Goal: Book appointment/travel/reservation

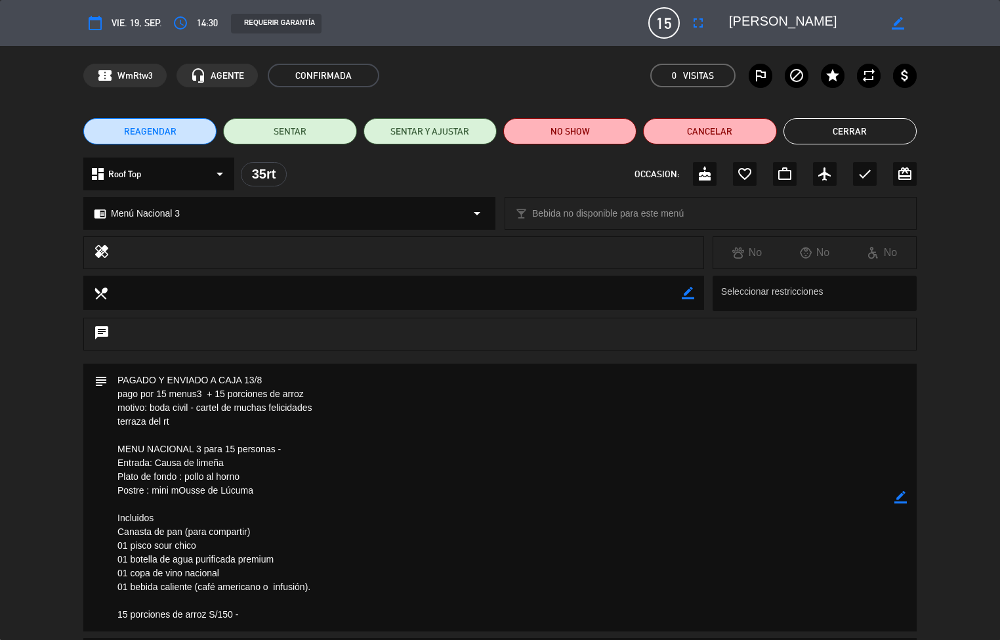
scroll to position [379, 0]
click at [508, 471] on textarea at bounding box center [501, 498] width 787 height 268
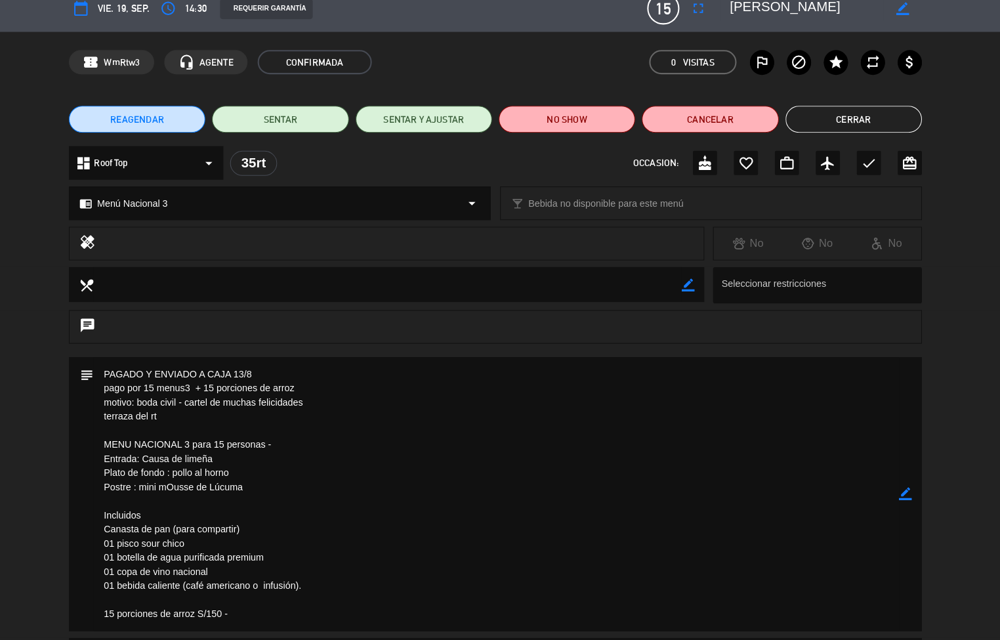
scroll to position [0, 0]
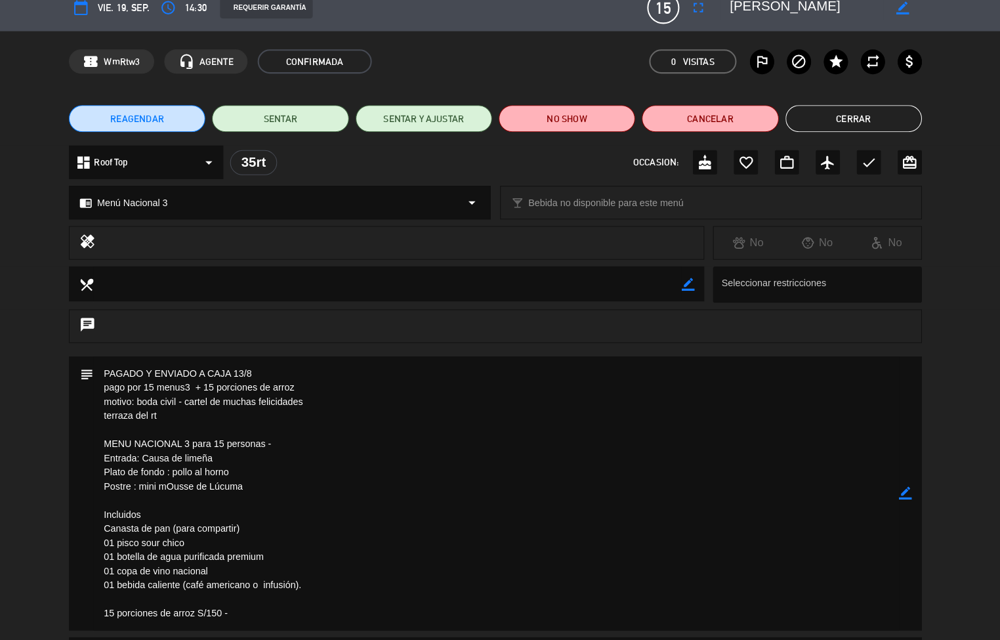
click at [849, 131] on button "Cerrar" at bounding box center [850, 130] width 133 height 26
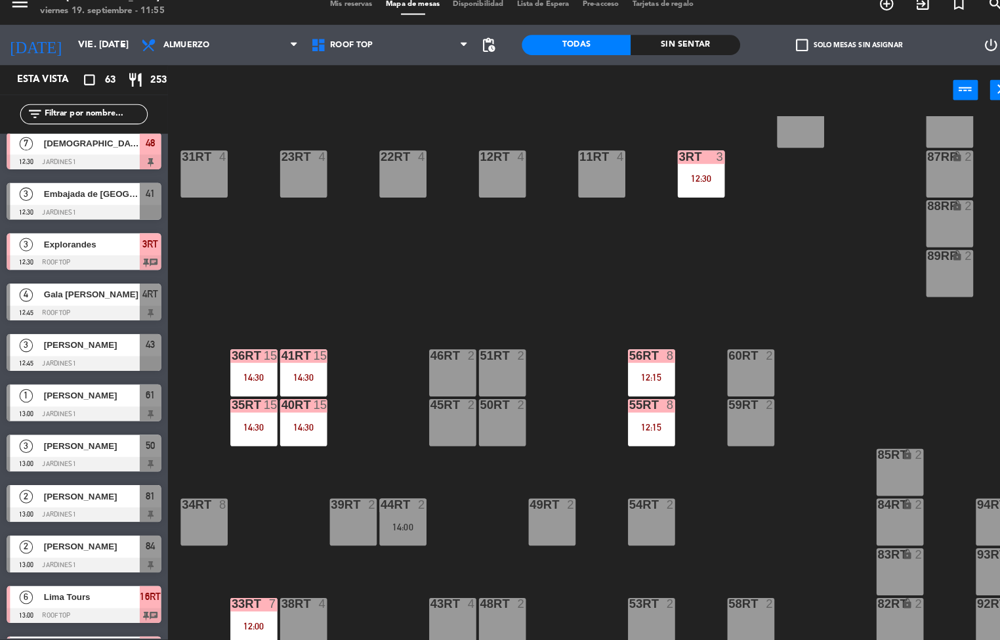
click at [638, 376] on div "56RT 8 12:15" at bounding box center [637, 379] width 46 height 46
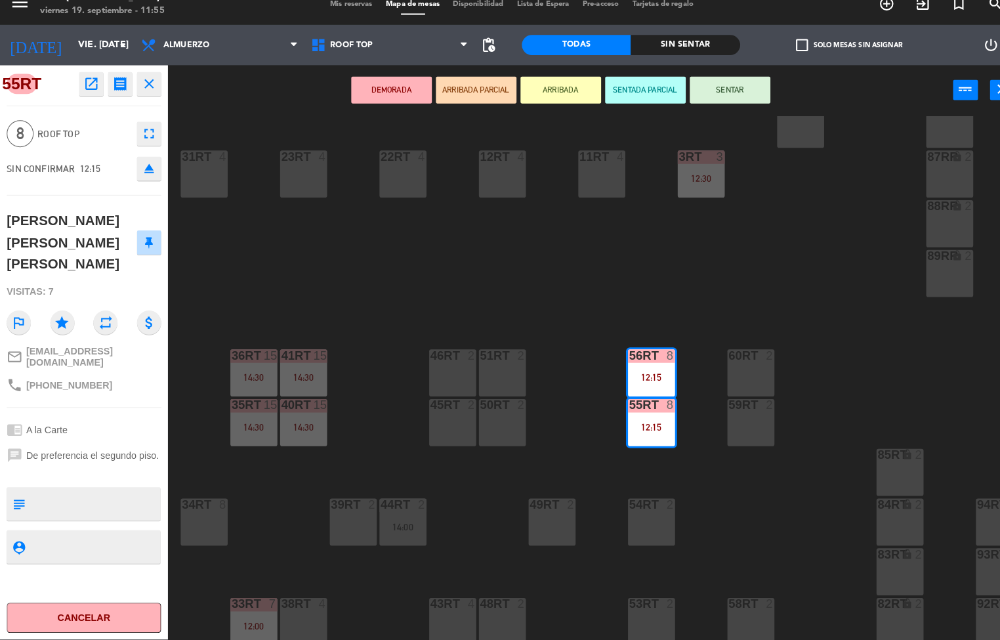
click at [652, 255] on div "18RT 6 13:30 16RT 6 13:00 28RT 2 80RR lock 2 27RT 5 13:15 7RT 5 S1RT lock 2 17R…" at bounding box center [587, 384] width 826 height 512
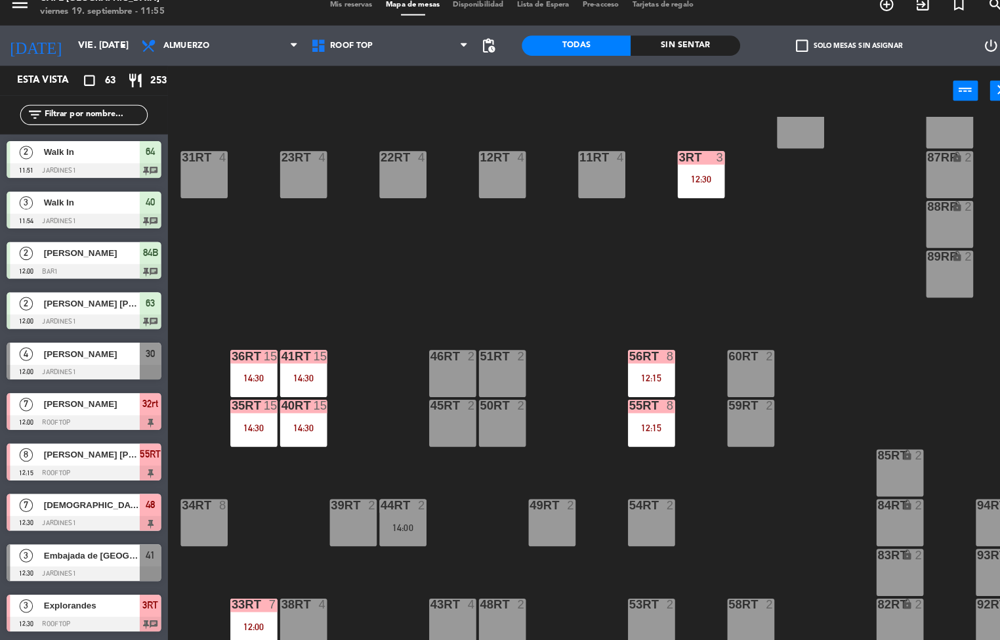
scroll to position [486, 0]
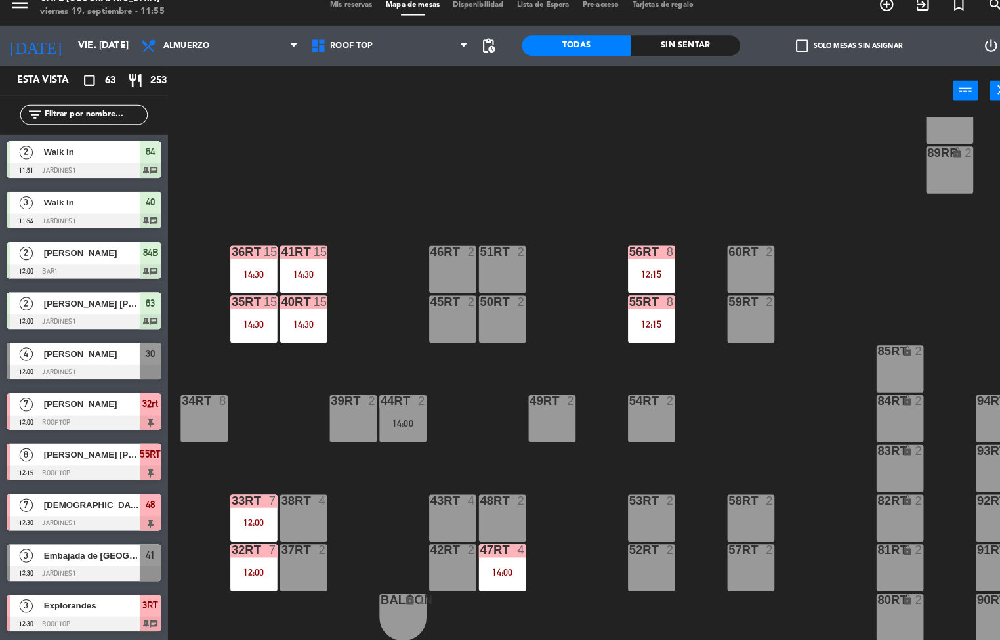
click at [227, 545] on div "32rt" at bounding box center [226, 551] width 1 height 12
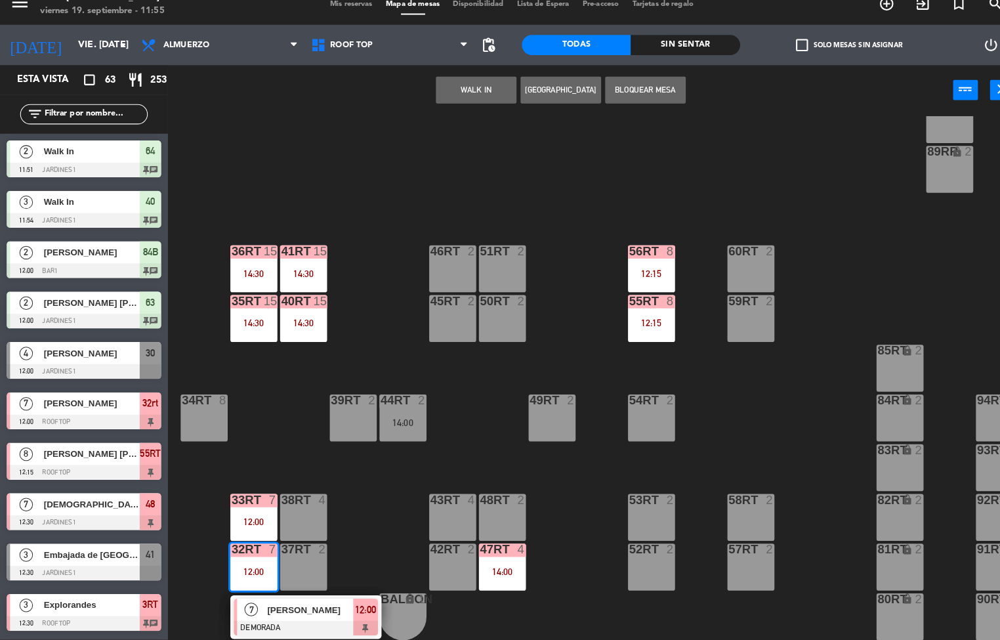
scroll to position [0, 0]
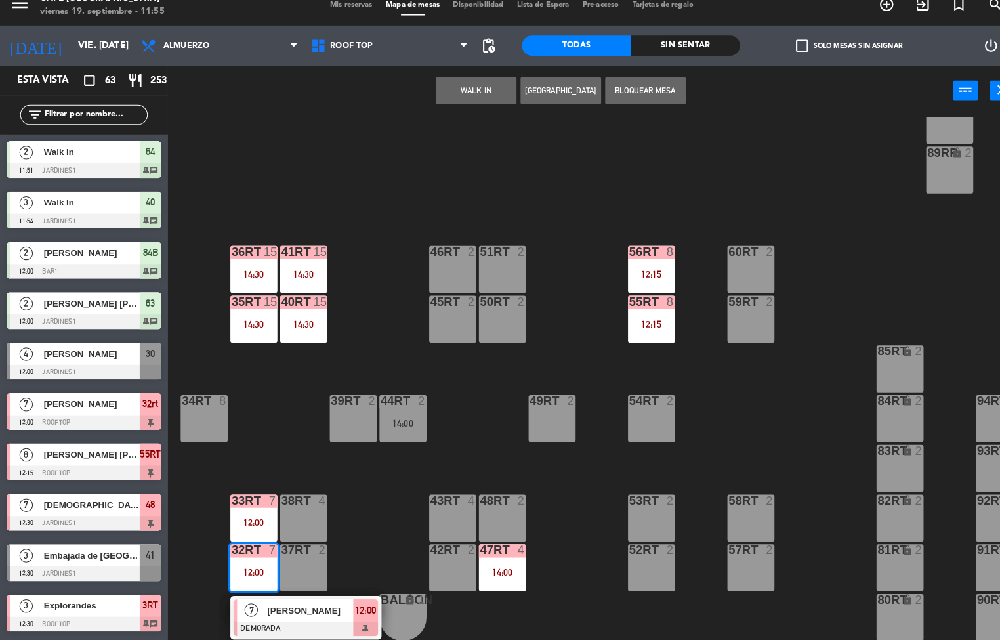
click at [256, 601] on div "7" at bounding box center [246, 610] width 28 height 22
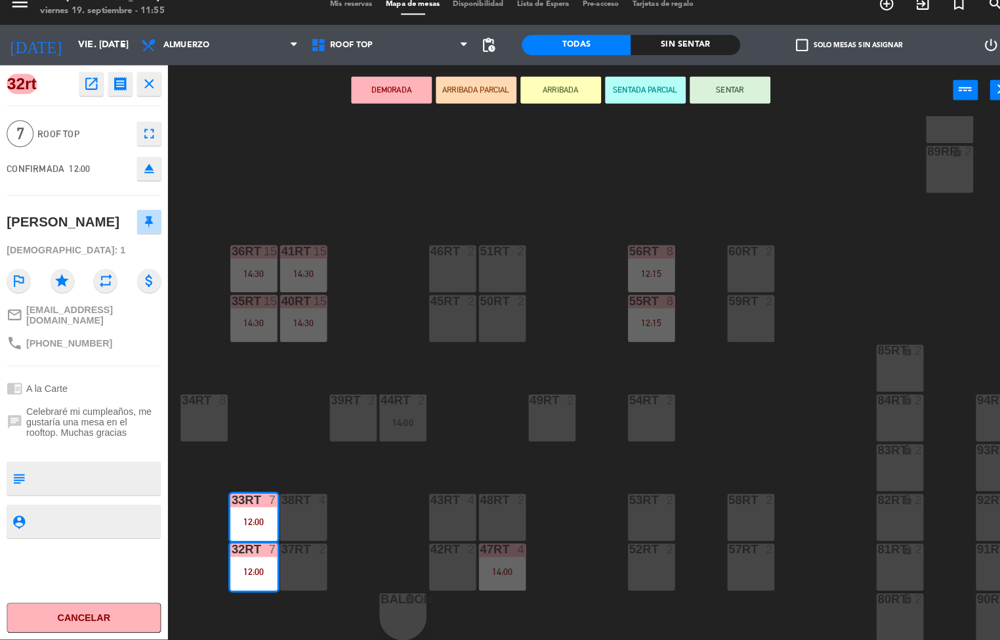
click at [614, 424] on div "54RT 2" at bounding box center [637, 423] width 46 height 46
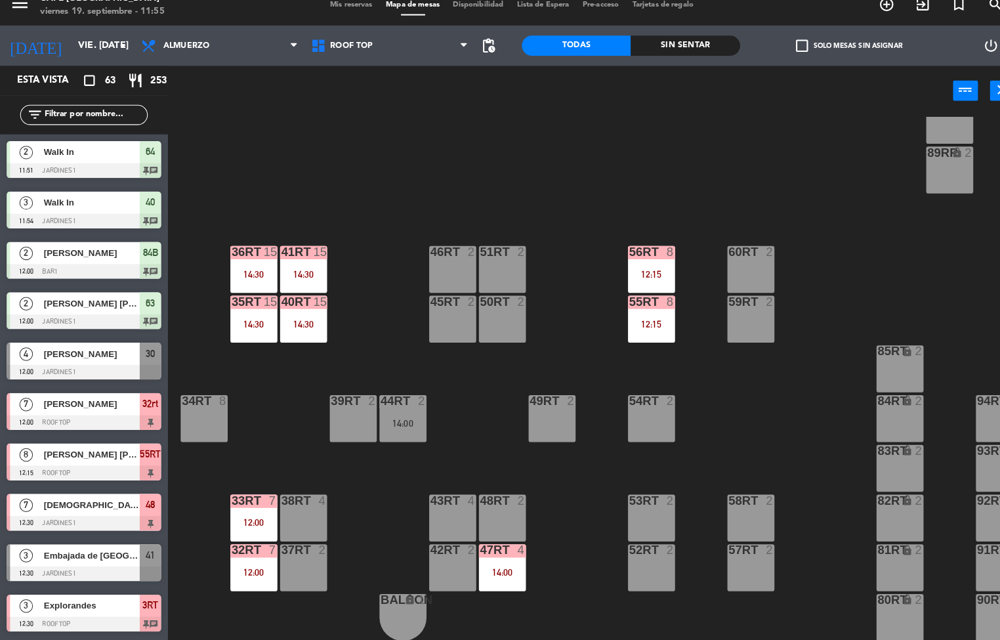
scroll to position [138, 0]
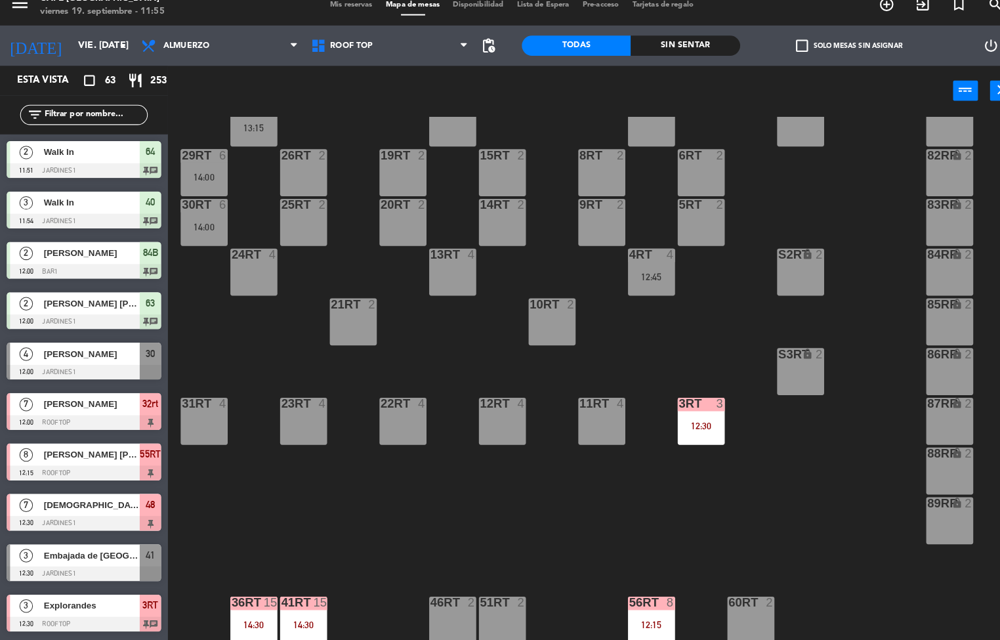
click at [671, 427] on div "12:30" at bounding box center [685, 429] width 46 height 9
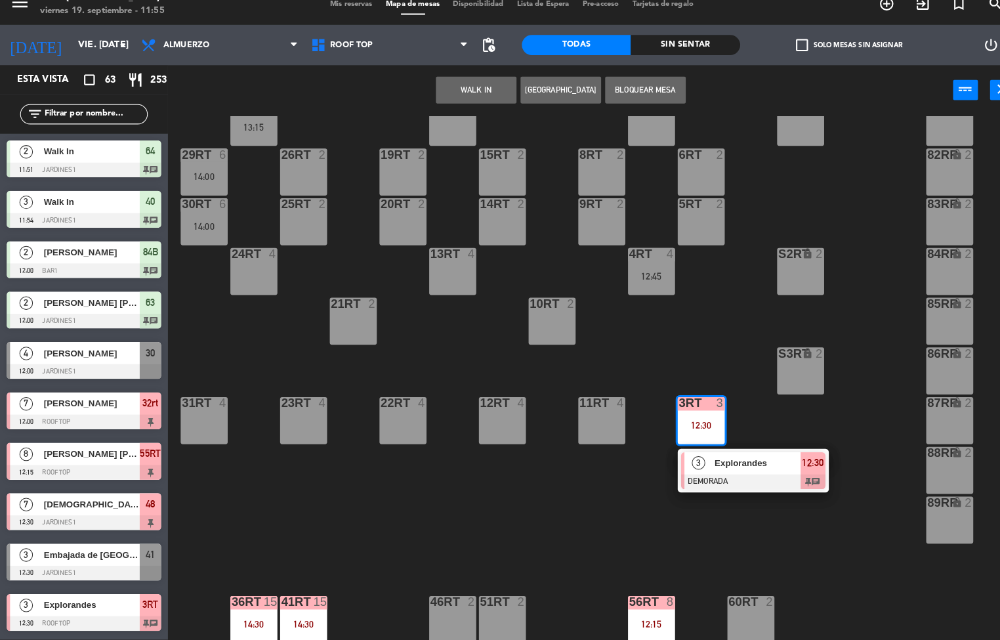
click at [729, 471] on span "Explorandes" at bounding box center [740, 467] width 84 height 14
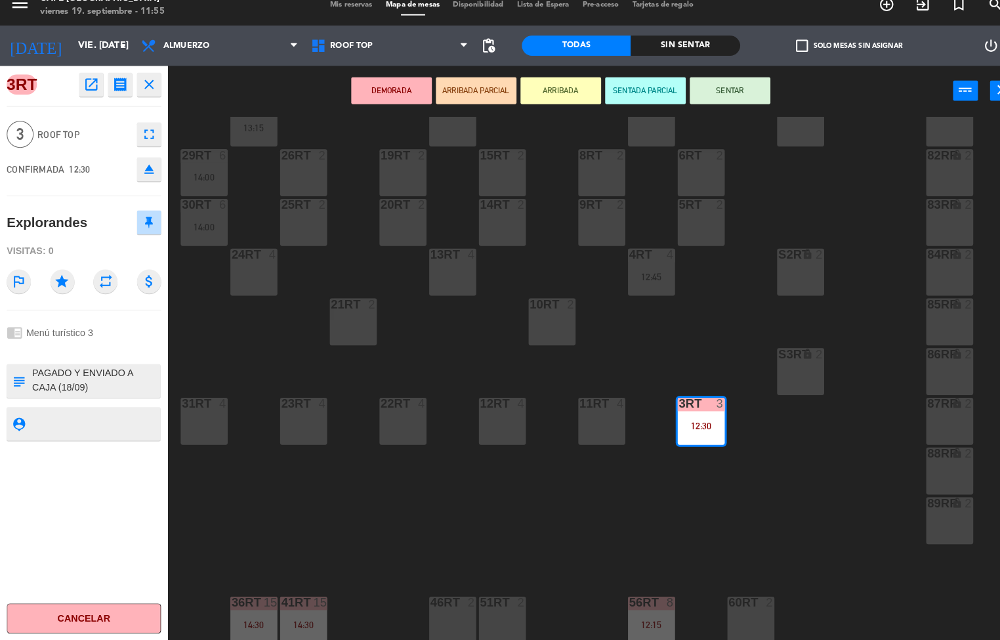
click at [89, 89] on icon "open_in_new" at bounding box center [89, 97] width 16 height 16
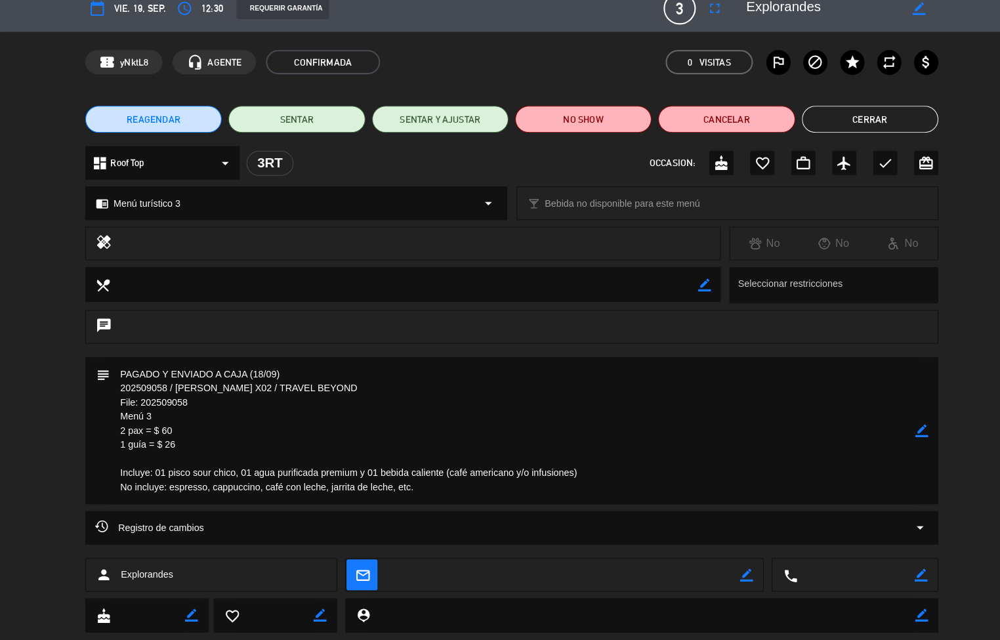
scroll to position [0, 0]
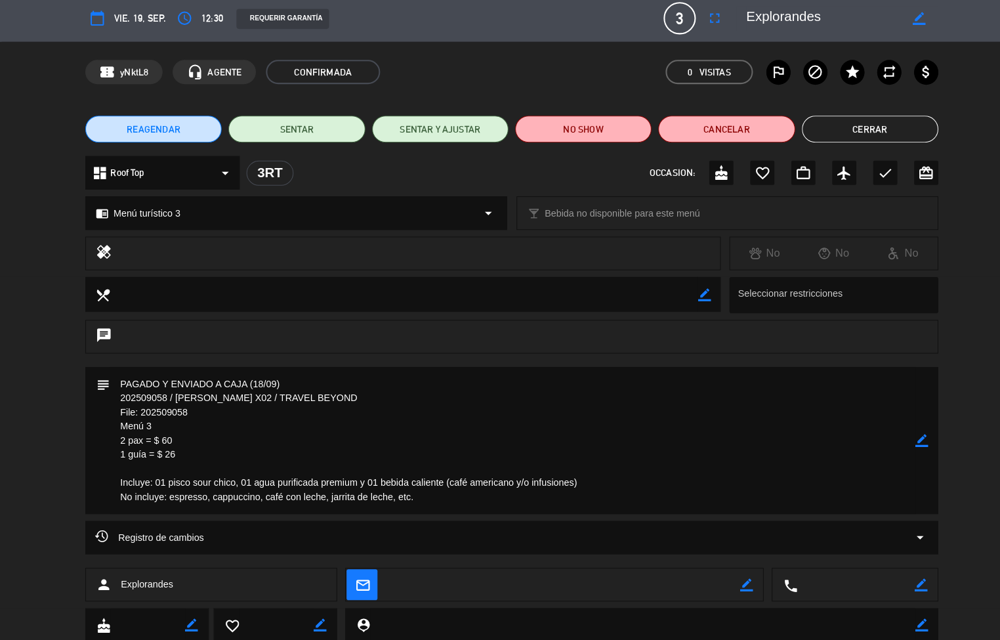
click at [861, 142] on button "Cerrar" at bounding box center [850, 131] width 133 height 26
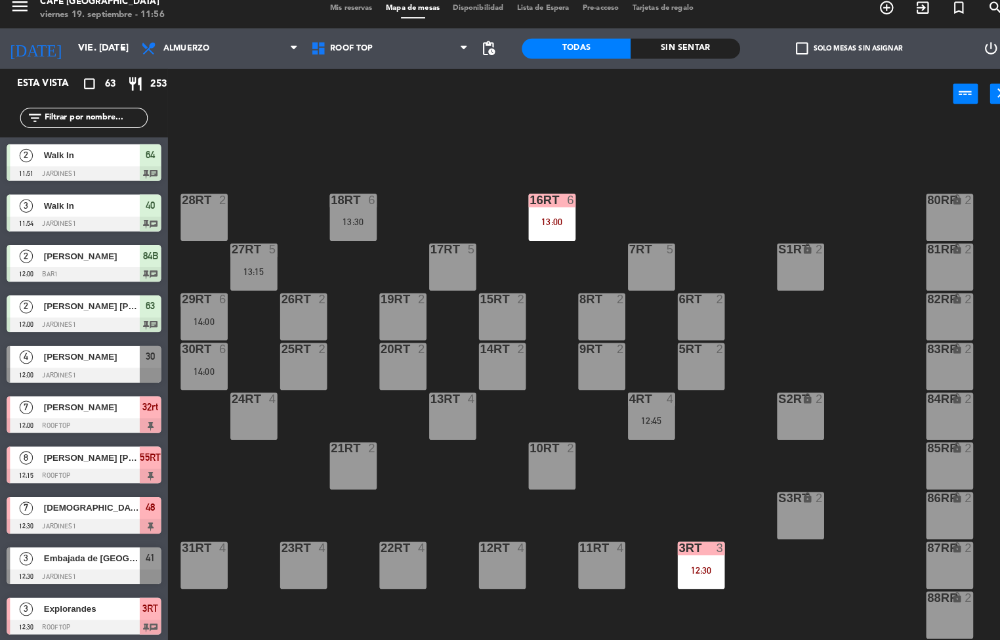
scroll to position [4, 0]
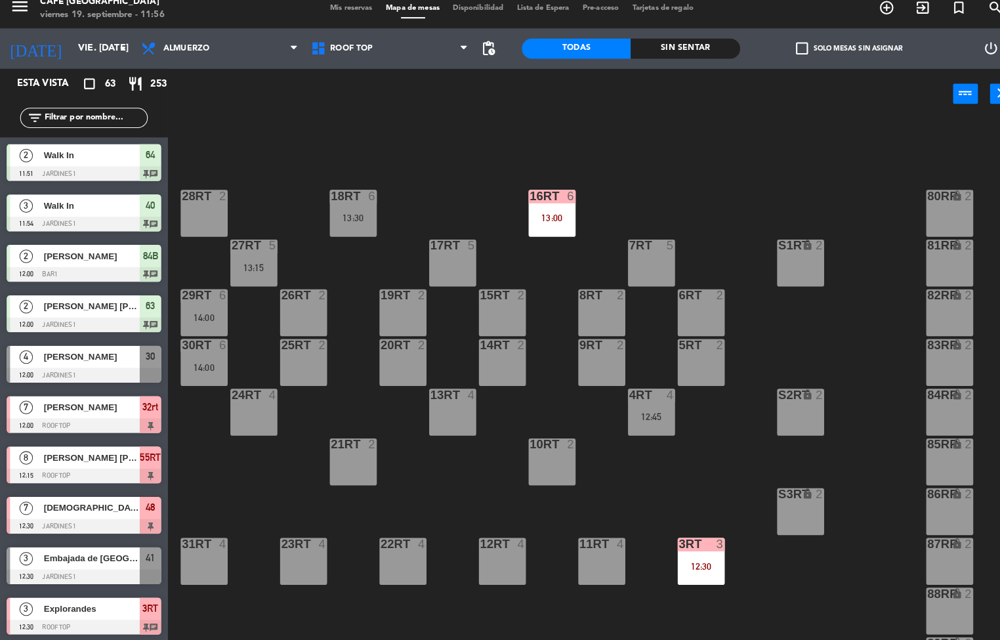
click at [534, 222] on div "13:00" at bounding box center [539, 223] width 46 height 9
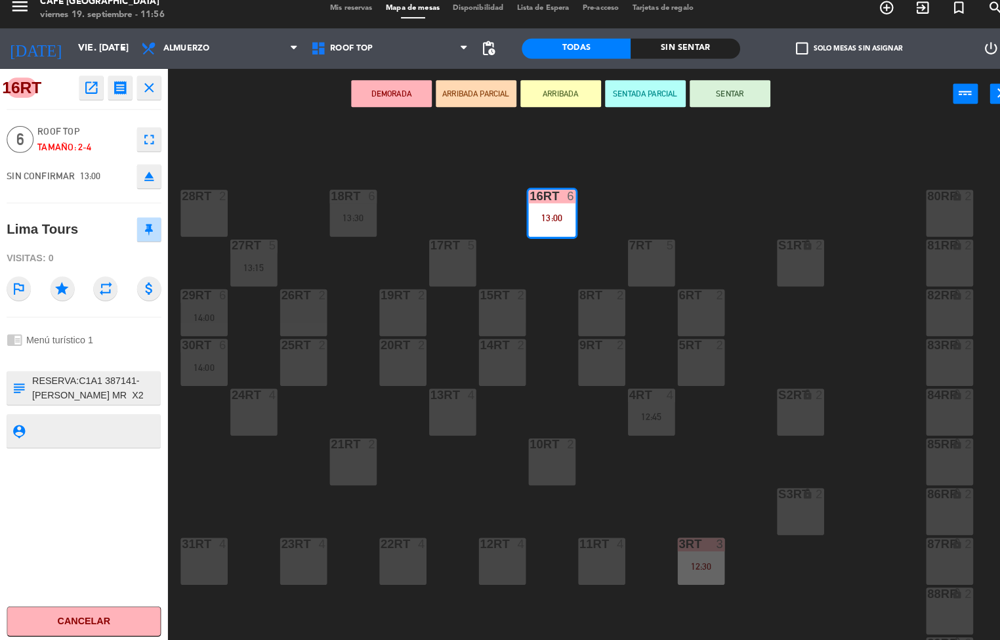
click at [81, 95] on icon "open_in_new" at bounding box center [89, 97] width 16 height 16
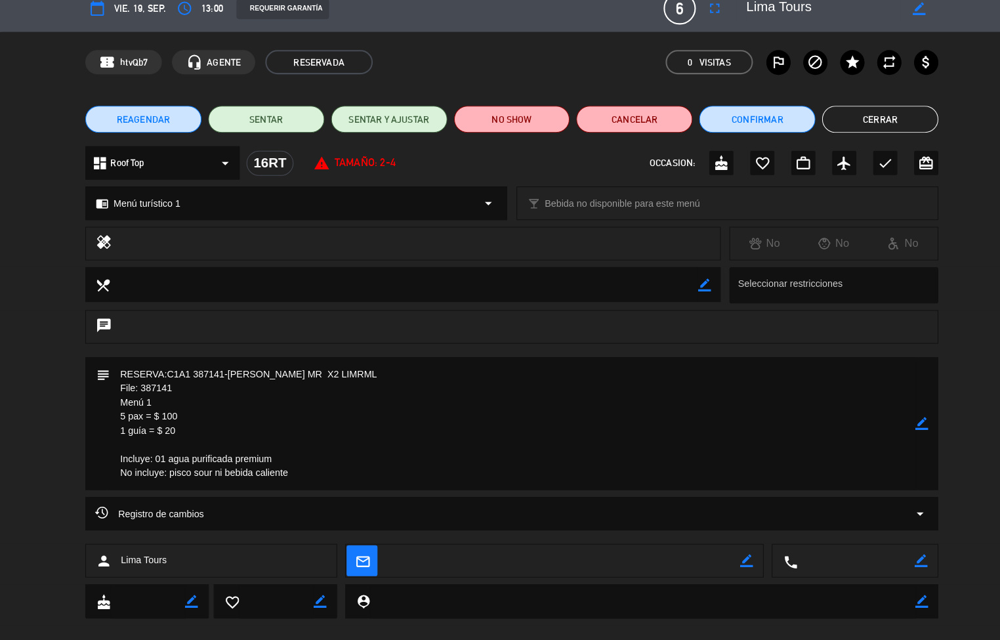
scroll to position [0, 0]
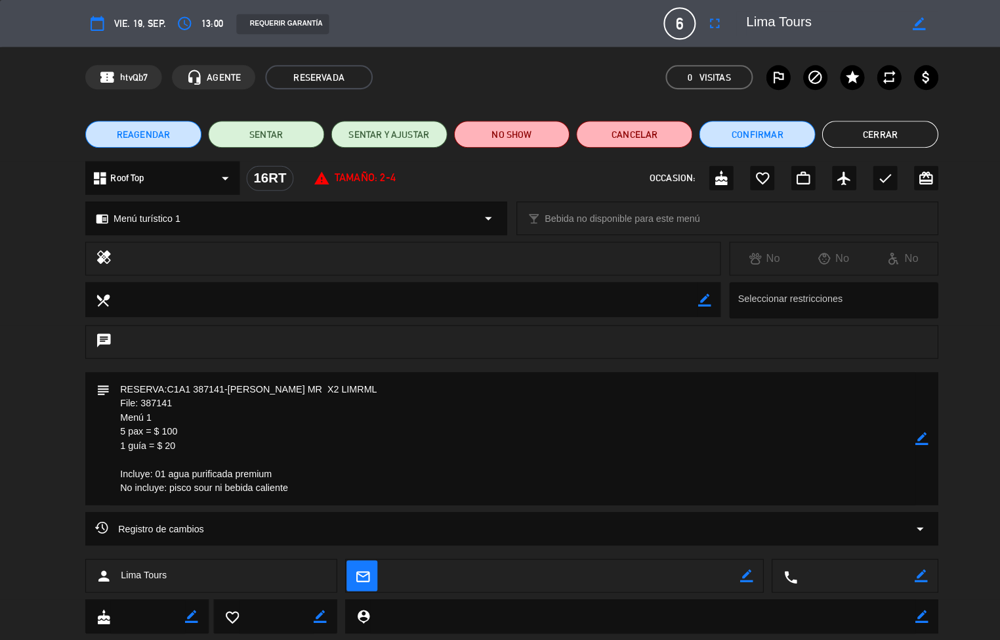
click at [860, 134] on button "Cerrar" at bounding box center [860, 131] width 114 height 26
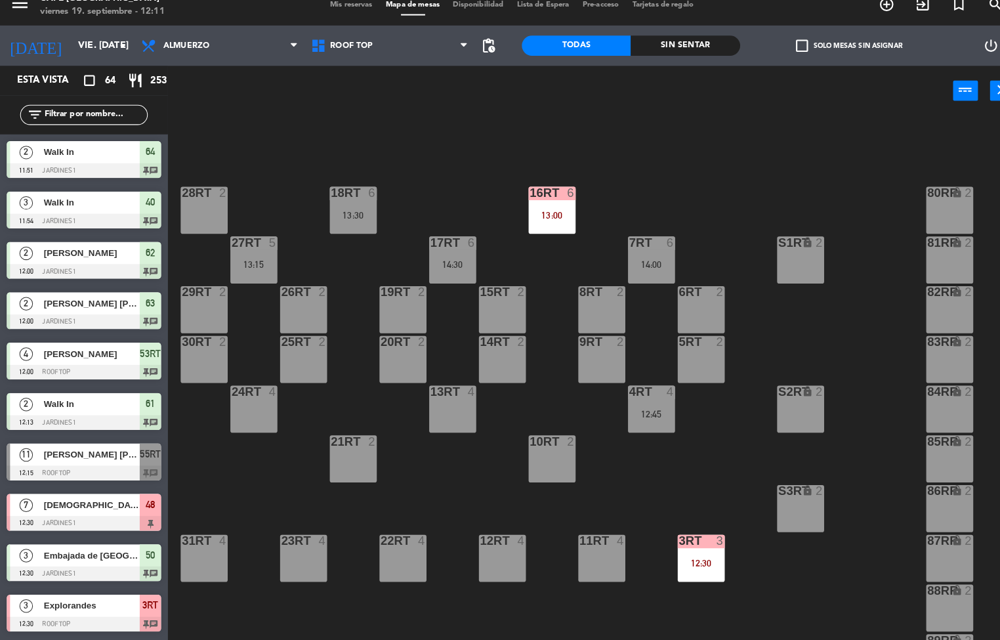
scroll to position [486, 0]
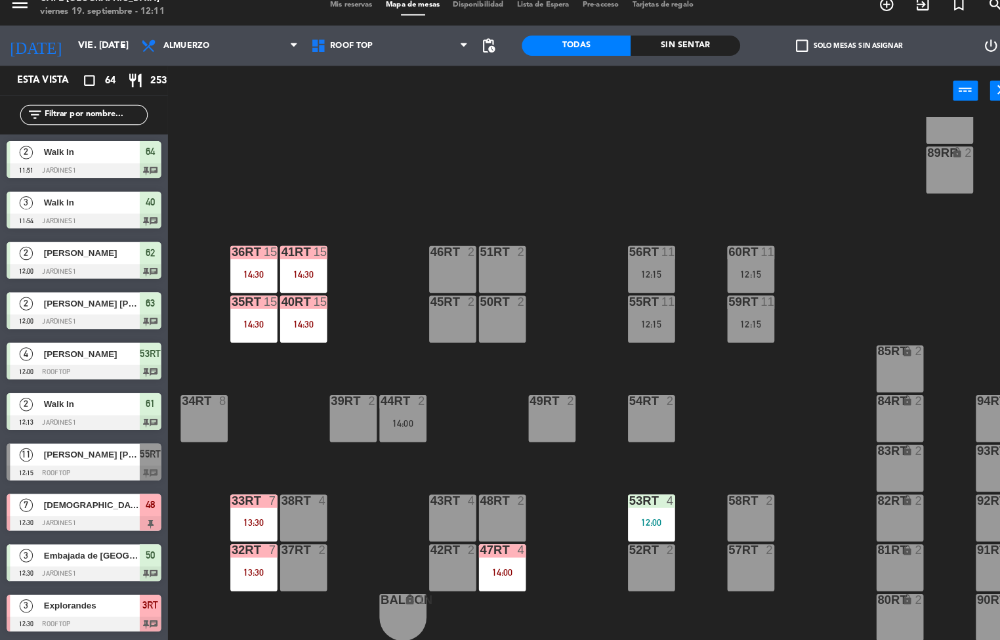
click at [484, 560] on div "47RT 4 14:00" at bounding box center [491, 568] width 46 height 46
click at [558, 569] on div "18RT 6 13:30 16RT 6 13:00 28RT 2 80RR lock 2 27RT 5 13:15 7RT 6 14:00 S1RT lock…" at bounding box center [587, 384] width 826 height 512
click at [261, 520] on div "13:30" at bounding box center [248, 524] width 46 height 9
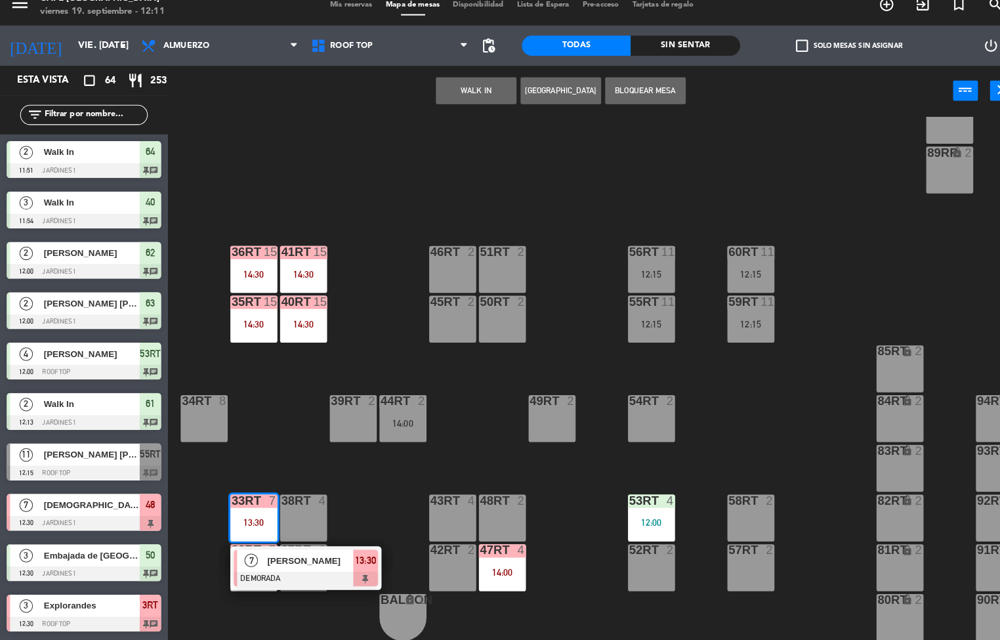
click at [368, 493] on div "18RT 6 13:30 16RT 6 13:00 28RT 2 80RR lock 2 27RT 5 13:15 7RT 6 14:00 S1RT lock…" at bounding box center [587, 384] width 826 height 512
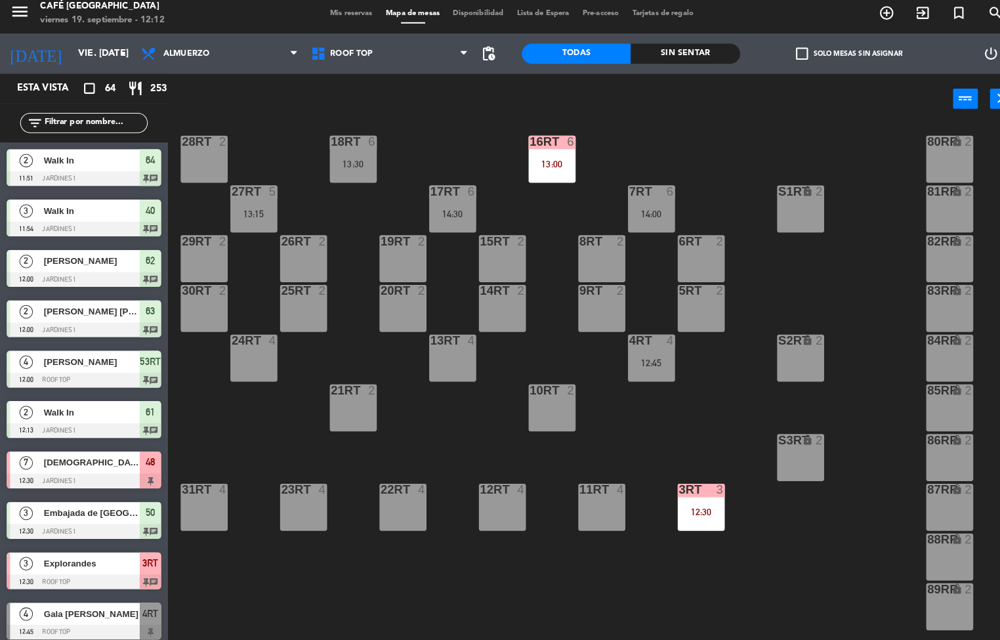
scroll to position [0, 0]
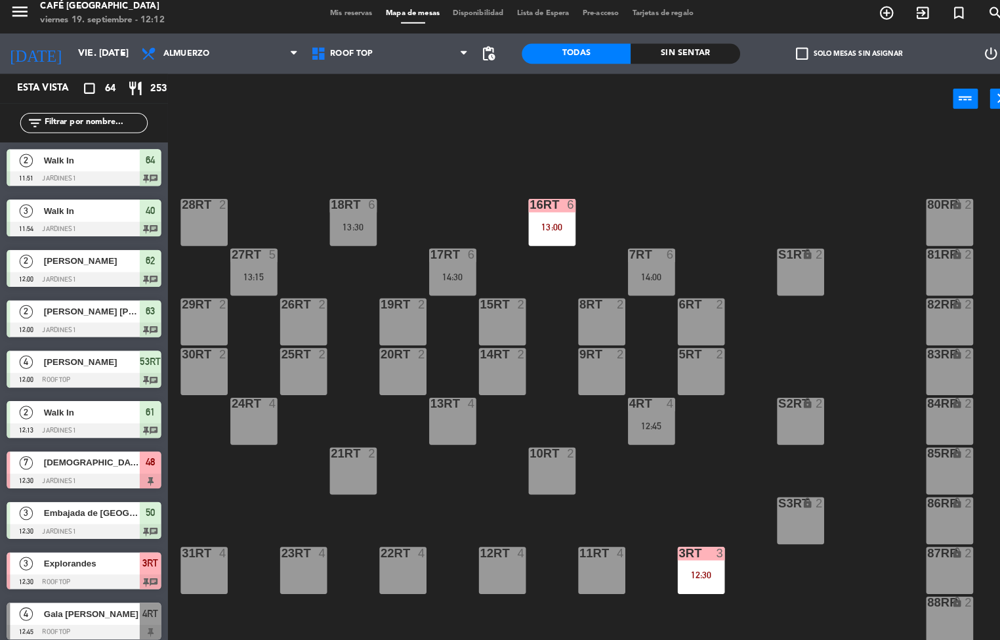
click at [538, 217] on div "16RT 6 13:00" at bounding box center [539, 223] width 46 height 46
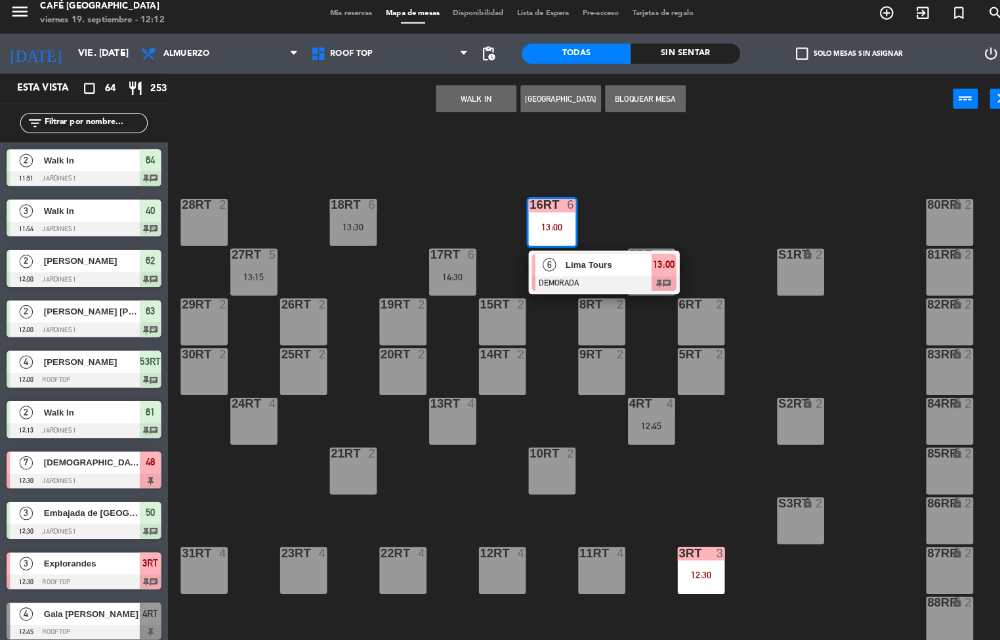
click at [564, 272] on div "Lima Tours" at bounding box center [593, 265] width 85 height 22
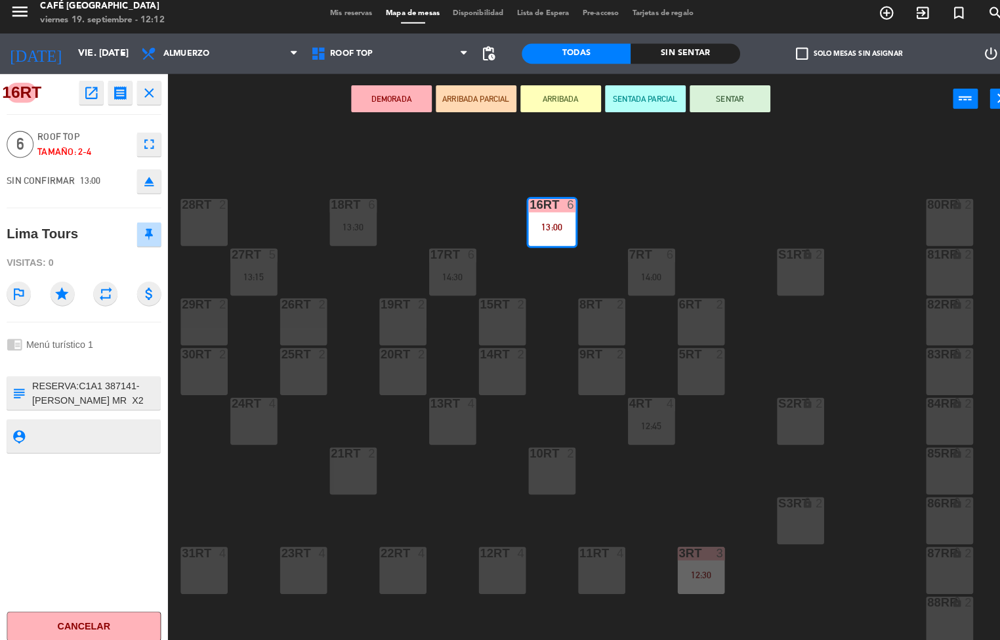
click at [89, 99] on icon "open_in_new" at bounding box center [89, 97] width 16 height 16
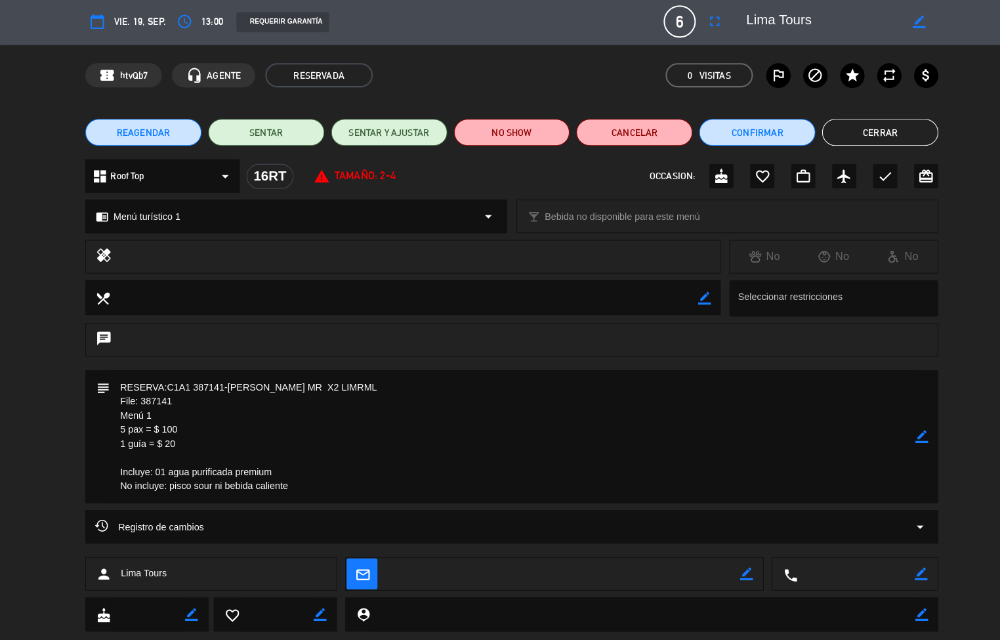
click at [861, 131] on button "Cerrar" at bounding box center [860, 131] width 114 height 26
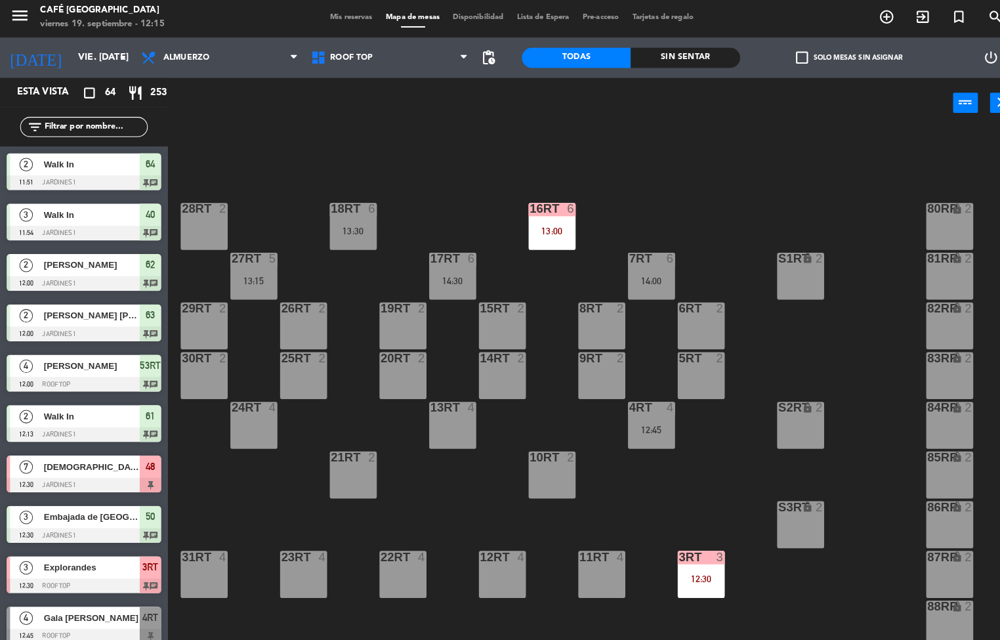
scroll to position [1, 0]
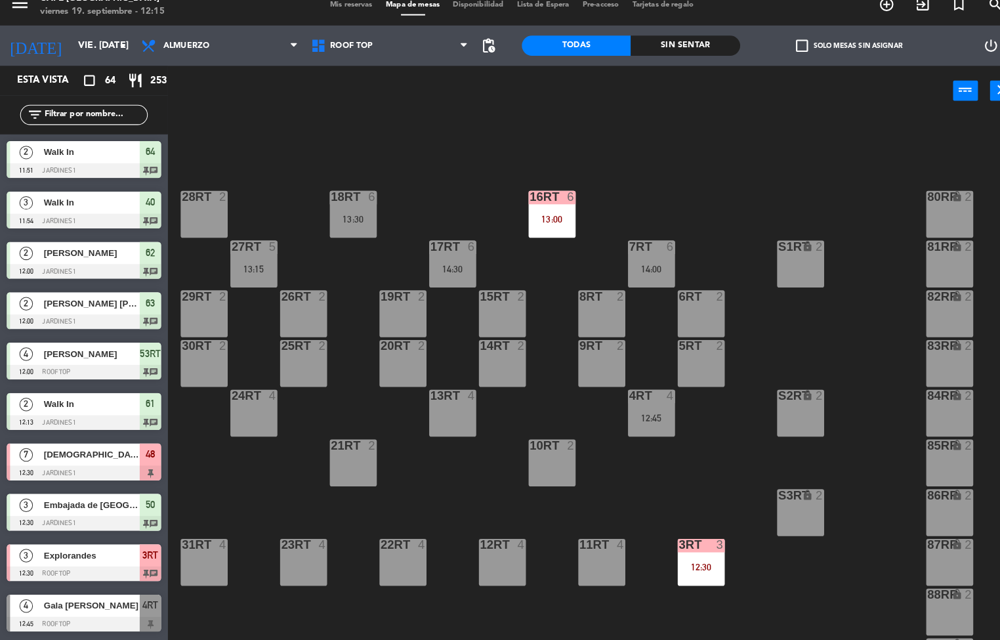
click at [674, 544] on div at bounding box center [685, 546] width 22 height 12
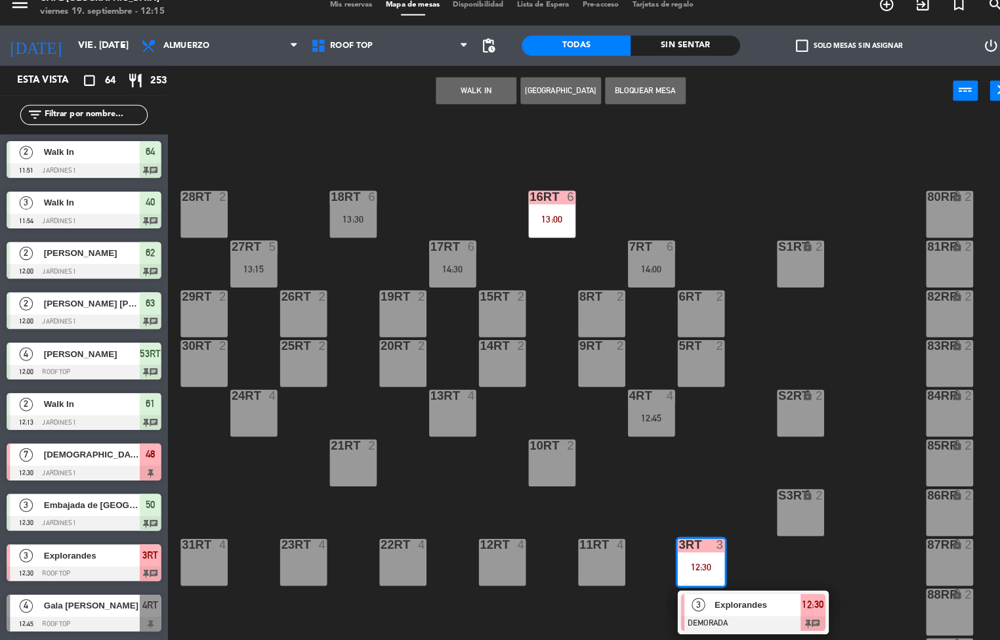
click at [753, 598] on span "Explorandes" at bounding box center [740, 605] width 84 height 14
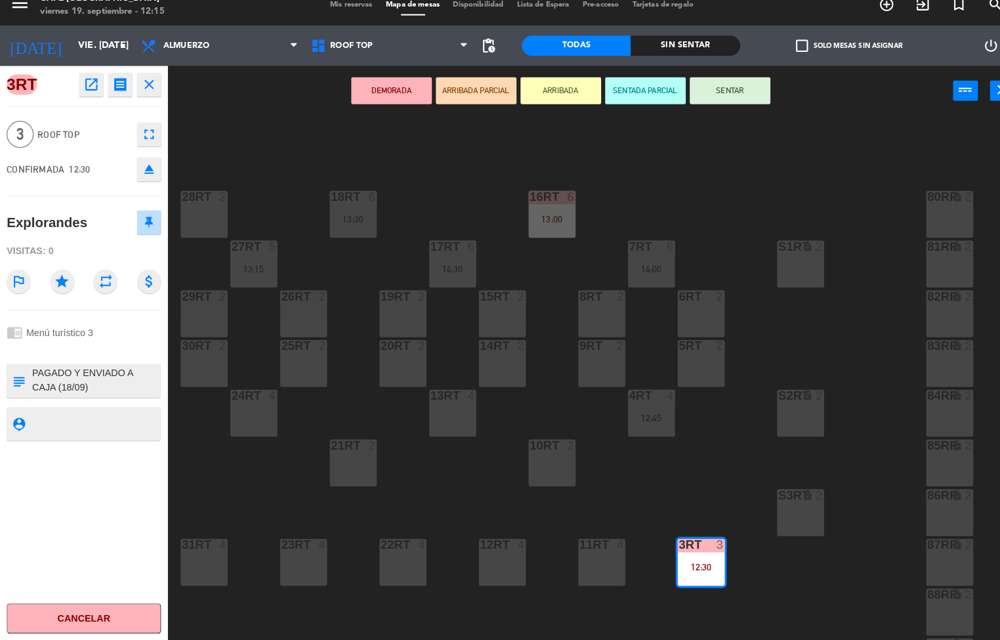
click at [87, 95] on icon "open_in_new" at bounding box center [89, 97] width 16 height 16
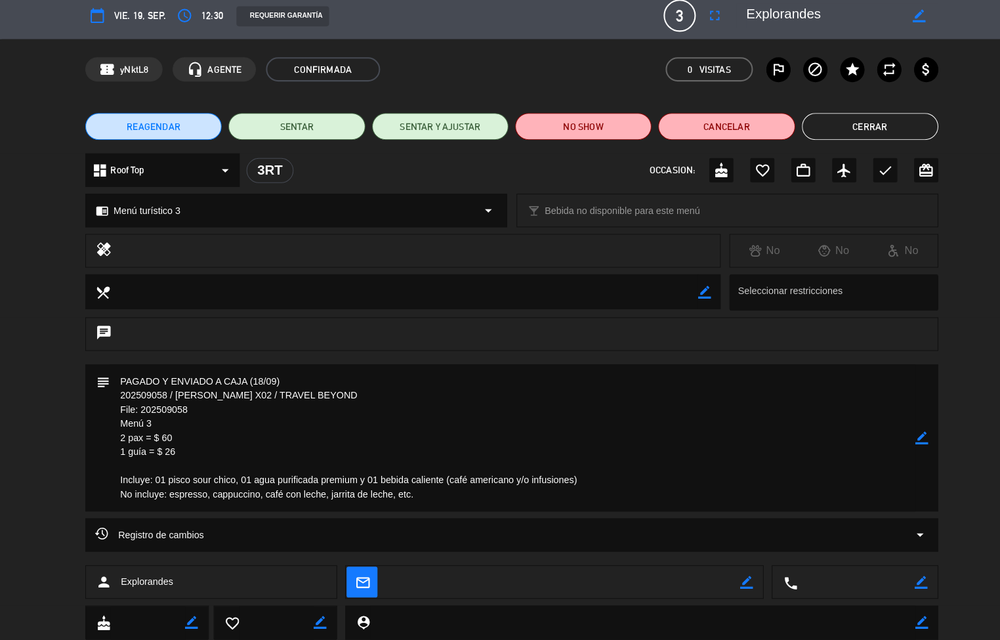
scroll to position [32, 0]
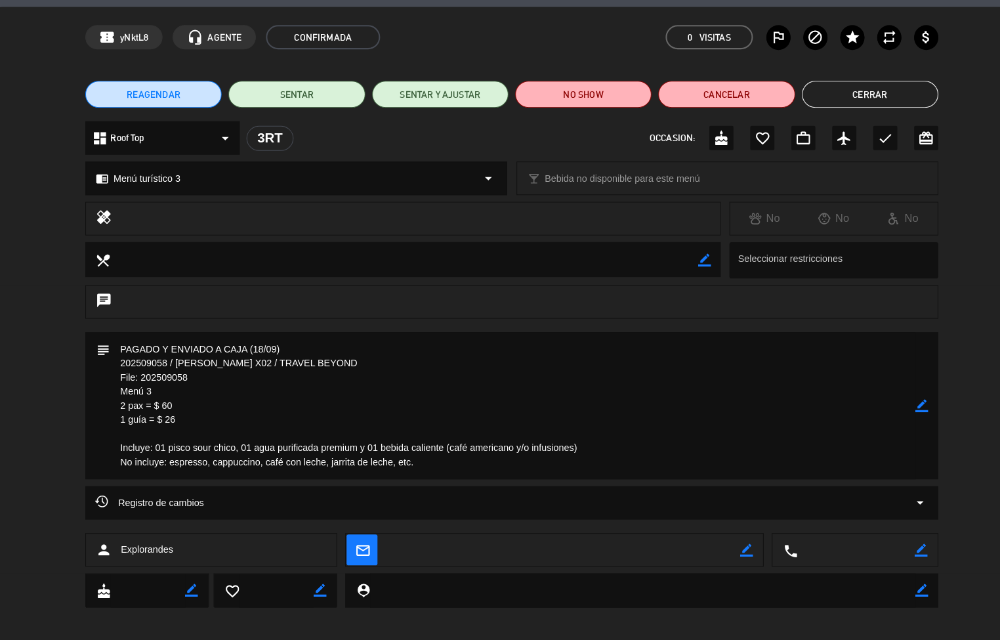
click at [864, 97] on button "Cerrar" at bounding box center [850, 99] width 133 height 26
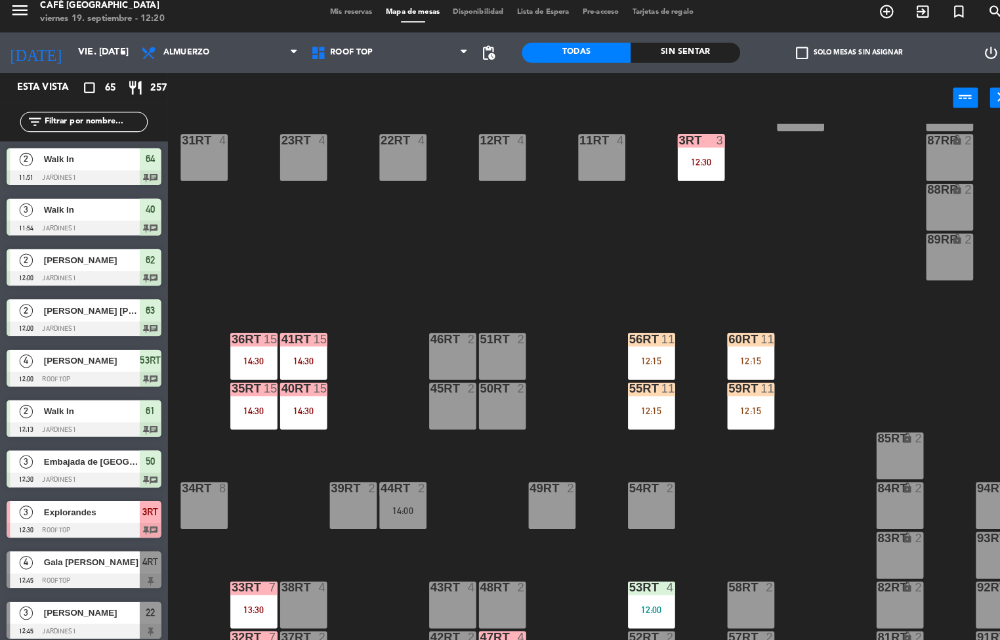
scroll to position [402, 0]
click at [778, 501] on div "18RT 6 13:30 16RT 6 13:00 28RT 2 80RR lock 2 27RT 5 13:15 7RT 6 14:00 S1RT lock…" at bounding box center [587, 384] width 826 height 512
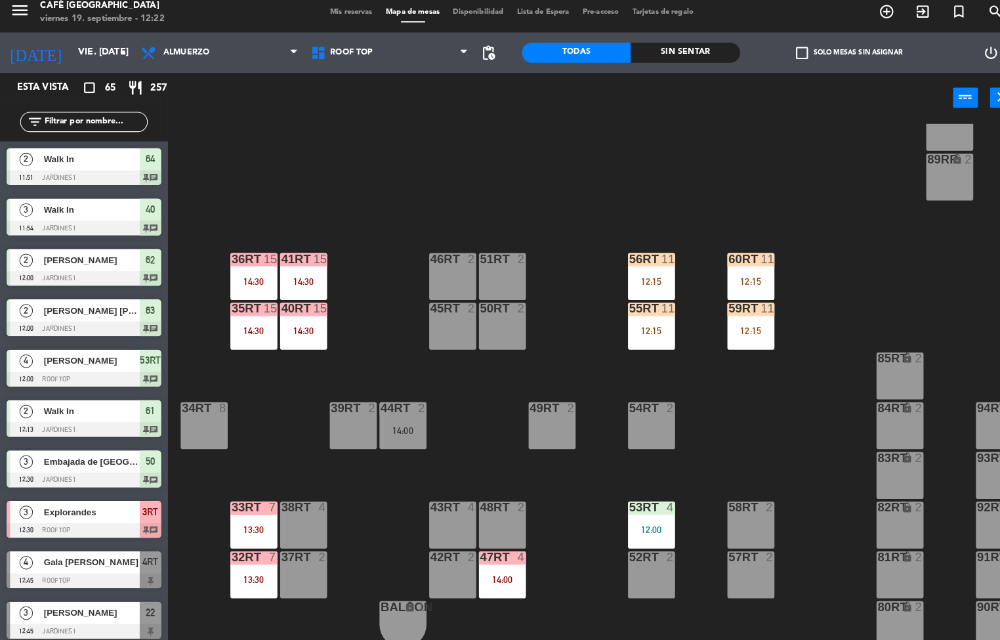
click at [732, 277] on div "12:15" at bounding box center [734, 281] width 46 height 9
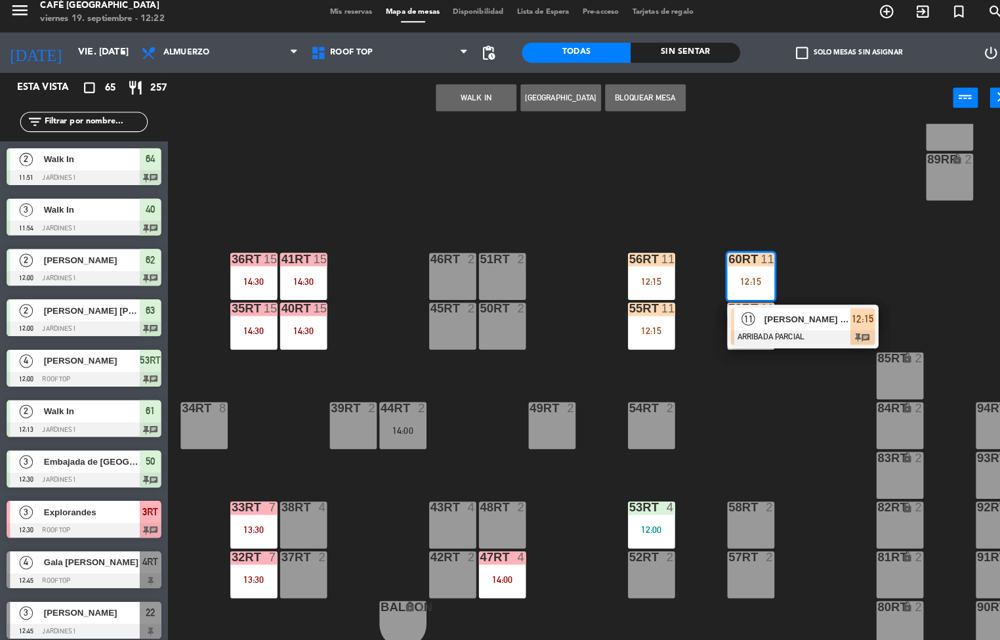
click at [780, 312] on span "[PERSON_NAME] [PERSON_NAME] [PERSON_NAME]" at bounding box center [789, 319] width 84 height 14
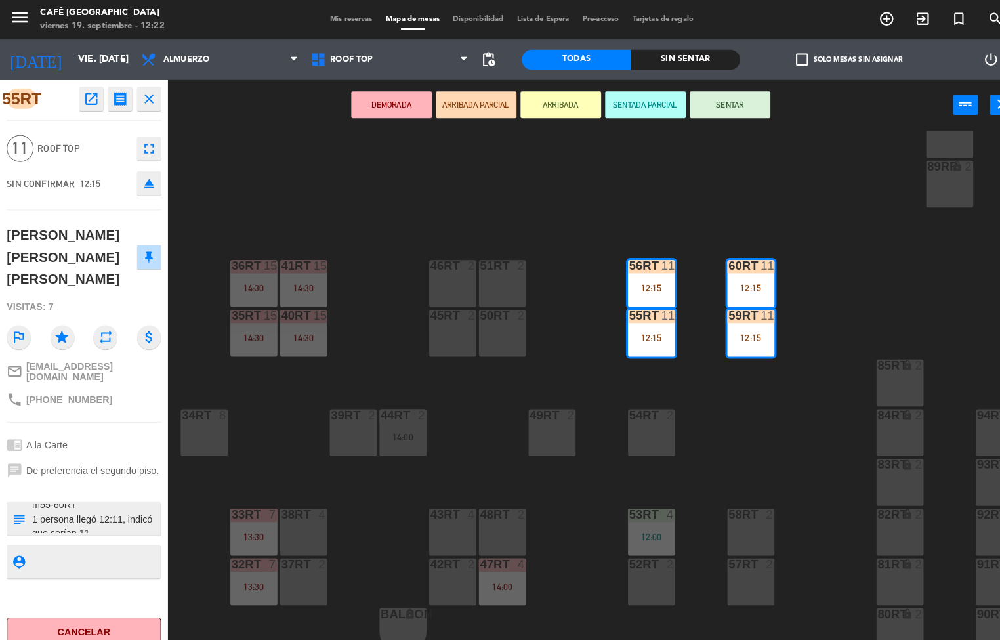
scroll to position [14, 0]
click at [48, 447] on div "chat De preferencia el segundo piso." at bounding box center [82, 459] width 151 height 25
click at [52, 447] on div "chat De preferencia el segundo piso." at bounding box center [82, 459] width 151 height 25
click at [215, 497] on div "33rt" at bounding box center [226, 503] width 22 height 12
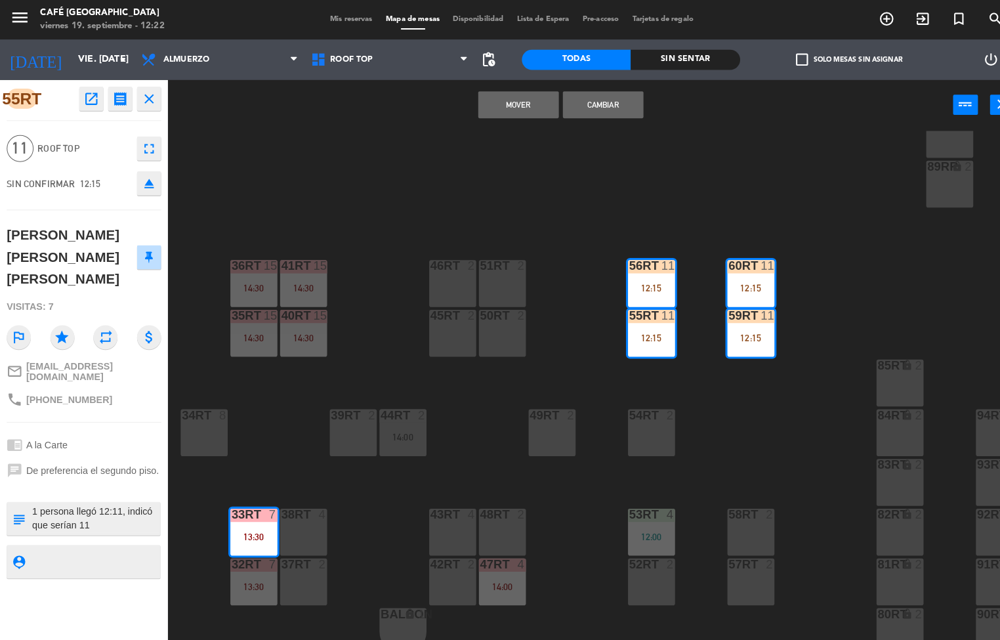
click at [262, 441] on div "18RT 6 13:30 16RT 6 13:00 28RT 2 80RR lock 2 27RT 5 13:15 7RT 6 14:00 S1RT lock…" at bounding box center [587, 384] width 826 height 512
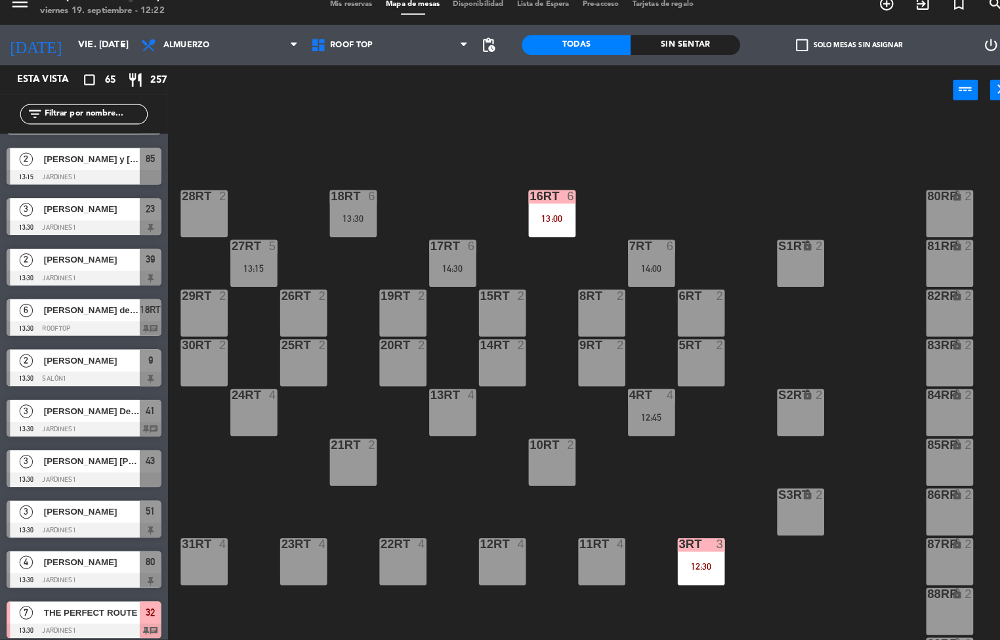
scroll to position [6, 0]
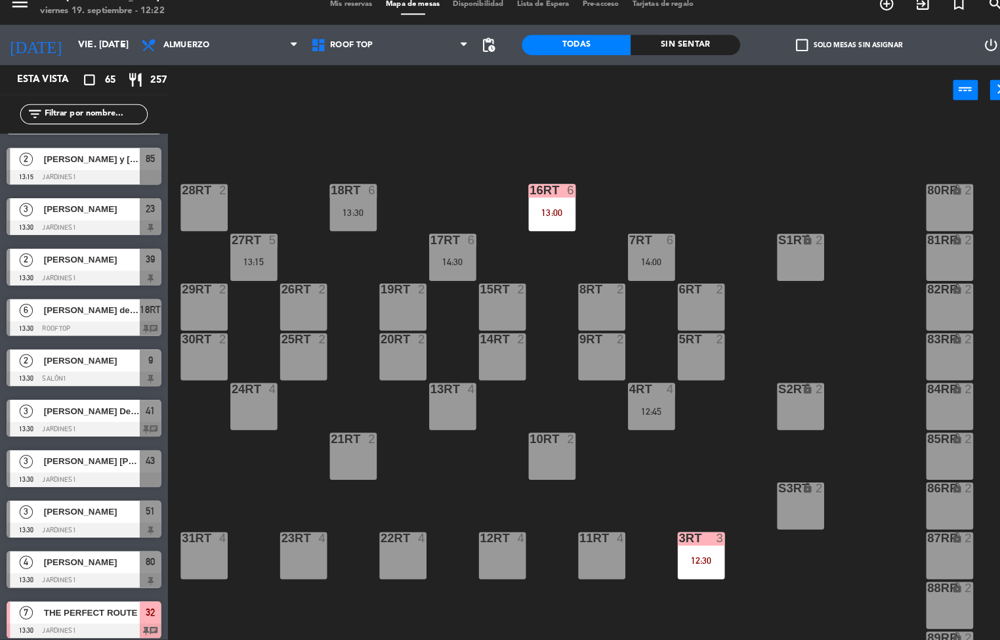
click at [660, 51] on div "Sin sentar" at bounding box center [669, 59] width 106 height 20
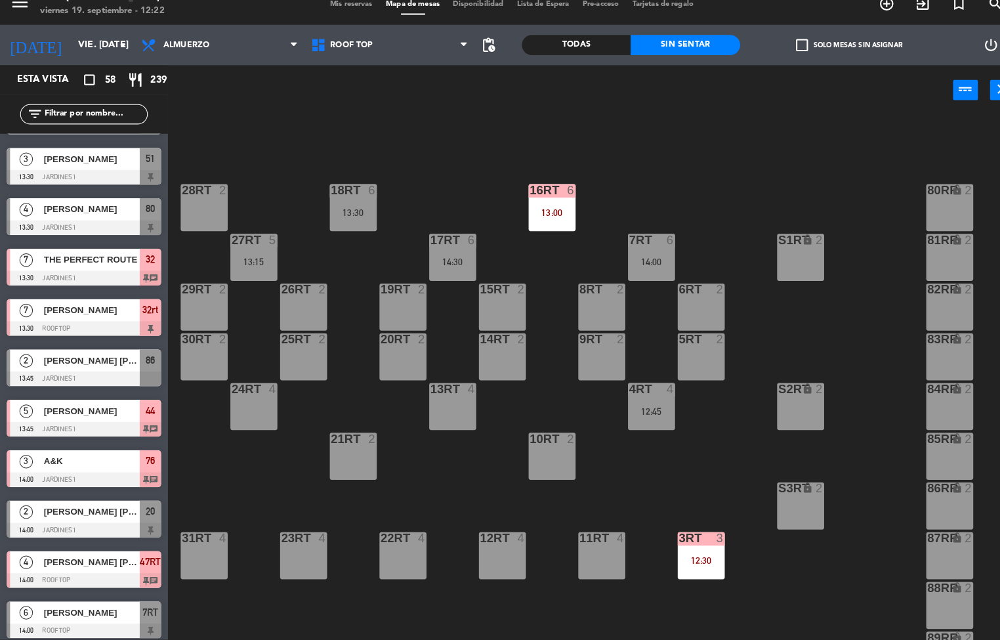
scroll to position [634, 0]
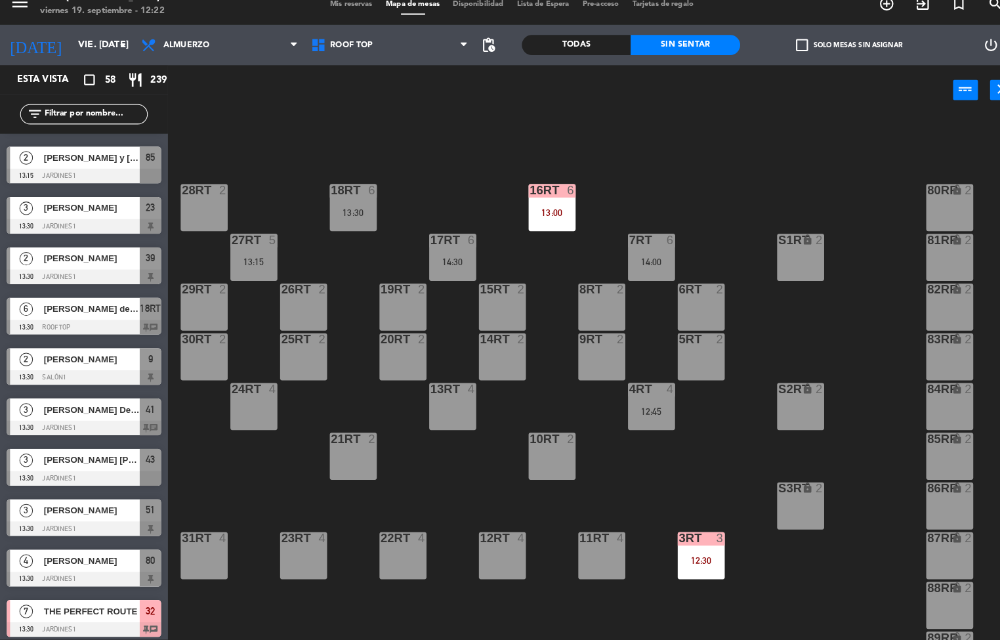
click at [339, 234] on div "18RT 6 13:30" at bounding box center [345, 217] width 46 height 46
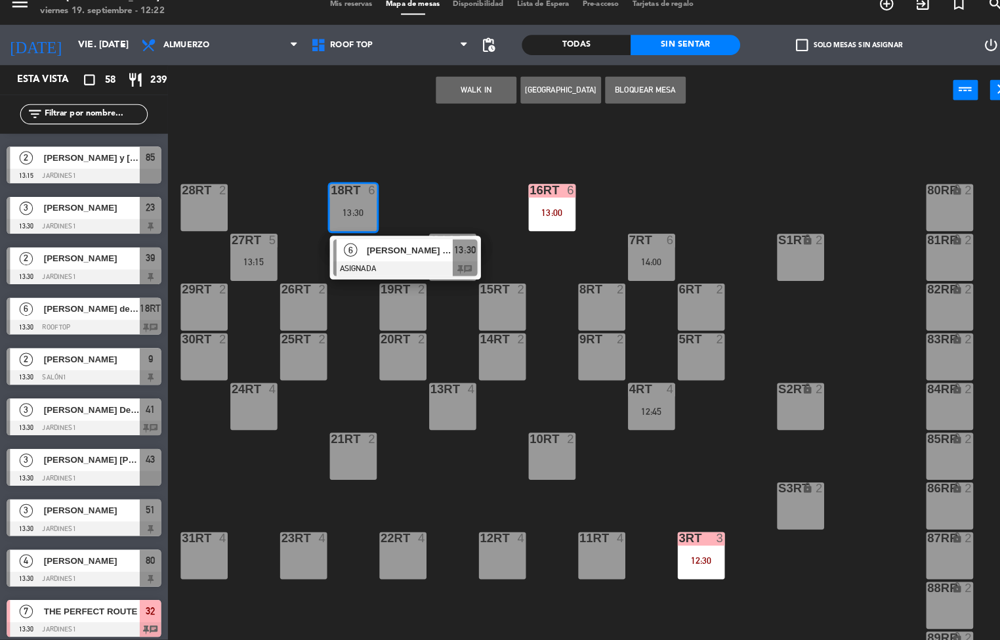
click at [358, 254] on span "[PERSON_NAME] de [PERSON_NAME]" at bounding box center [400, 259] width 84 height 14
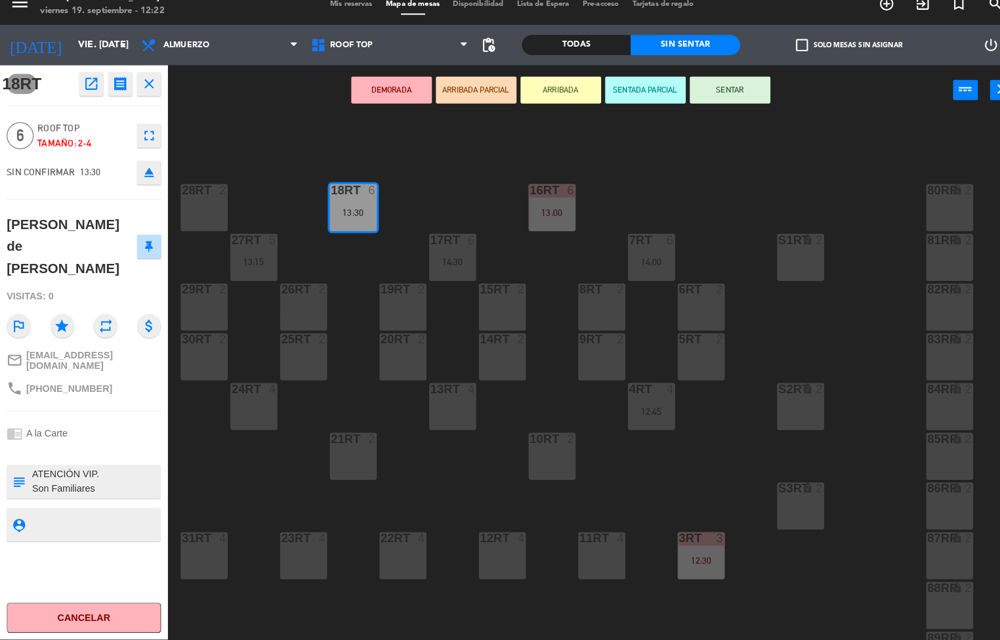
click at [81, 89] on icon "open_in_new" at bounding box center [89, 97] width 16 height 16
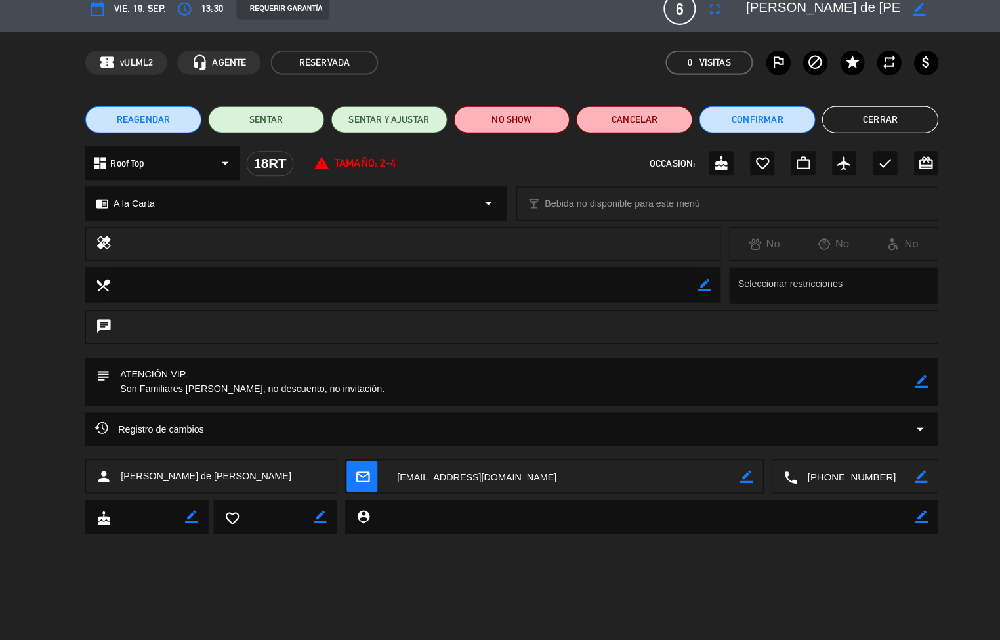
click at [865, 136] on button "Cerrar" at bounding box center [860, 131] width 114 height 26
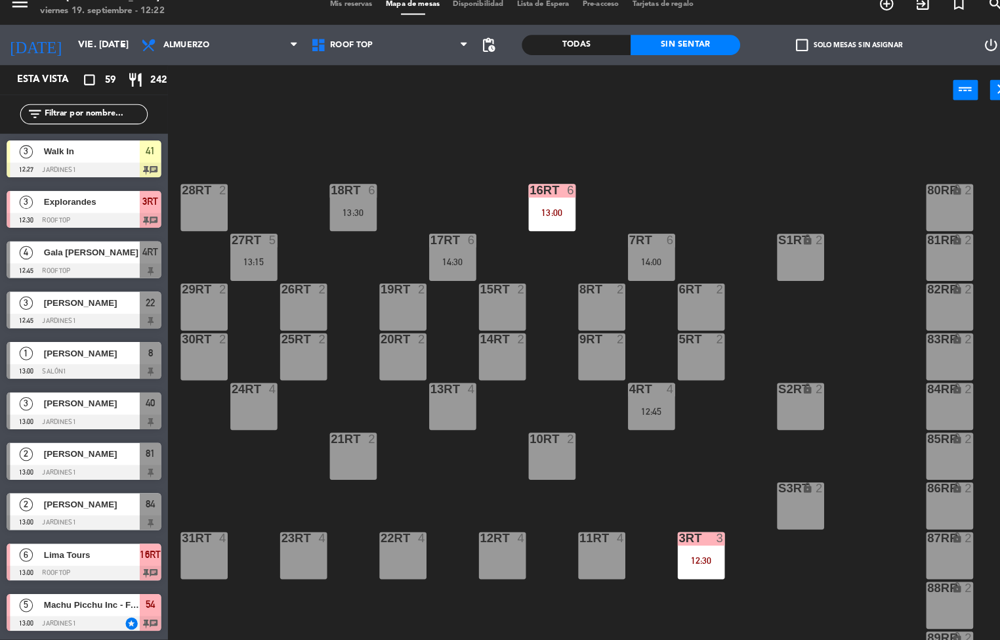
scroll to position [1, 0]
click at [358, 223] on div "13:30" at bounding box center [345, 221] width 46 height 9
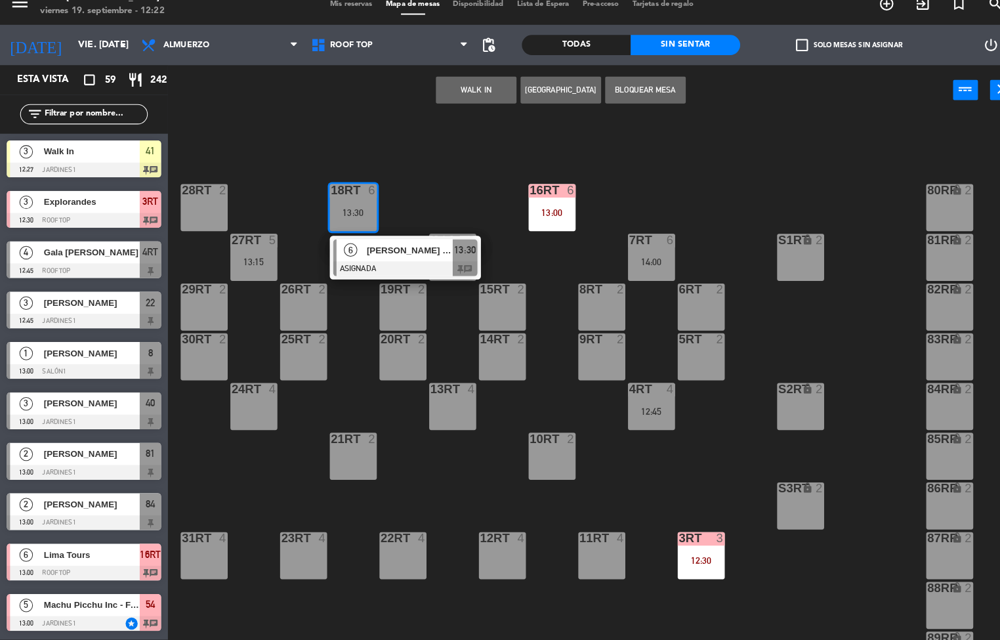
click at [446, 252] on span "13:30" at bounding box center [454, 259] width 21 height 16
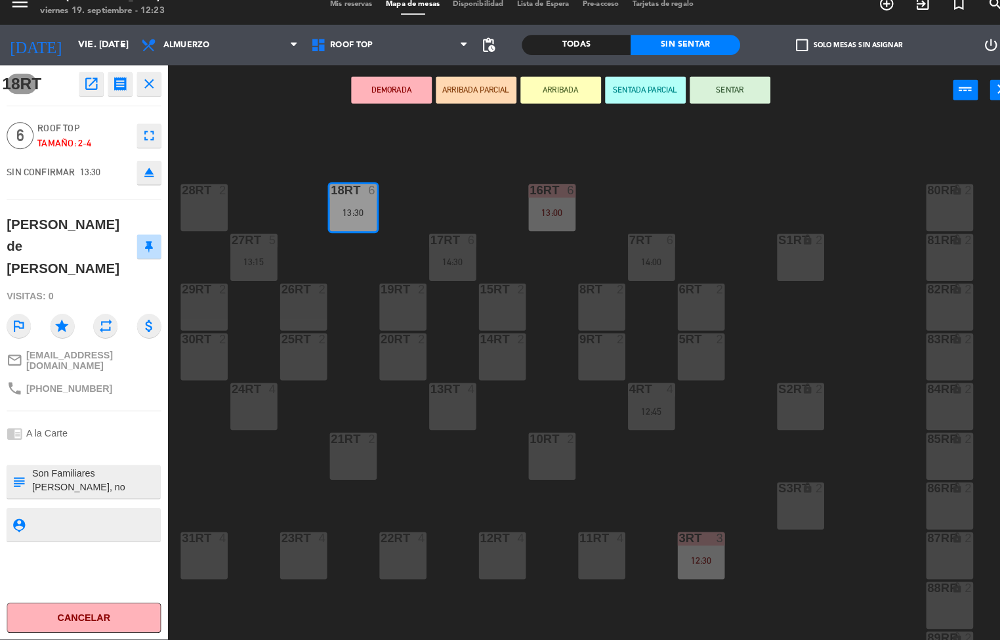
scroll to position [14, 0]
click at [217, 199] on div "2" at bounding box center [218, 200] width 8 height 12
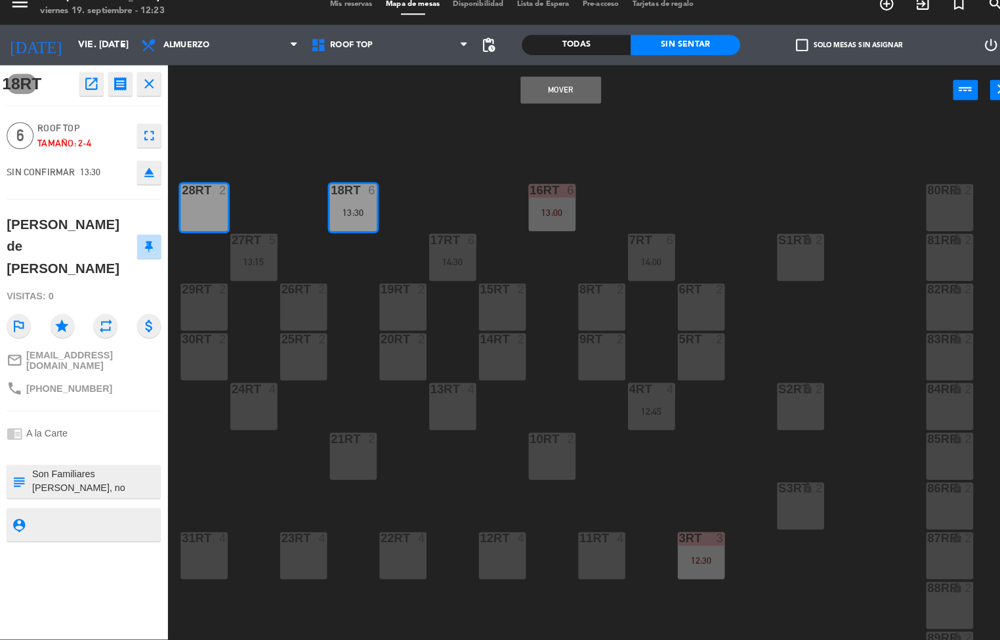
click at [262, 209] on div "18RT 6 13:30 16RT 6 13:00 28RT 2 80RR lock 2 27RT 5 13:15 7RT 6 14:00 S1RT lock…" at bounding box center [587, 384] width 826 height 512
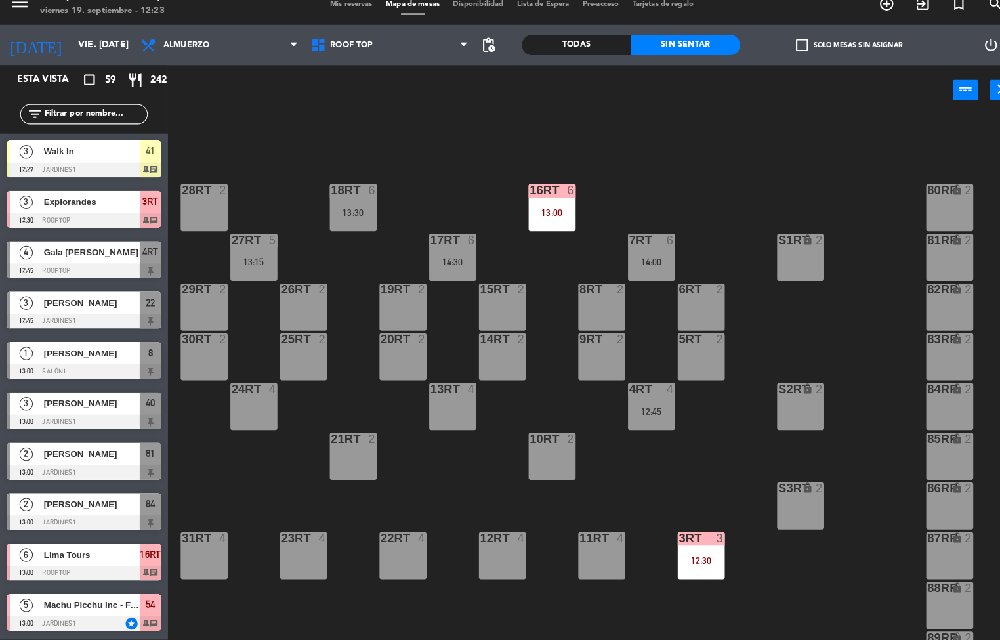
scroll to position [1, 0]
click at [268, 296] on div "26RT" at bounding box center [275, 297] width 22 height 12
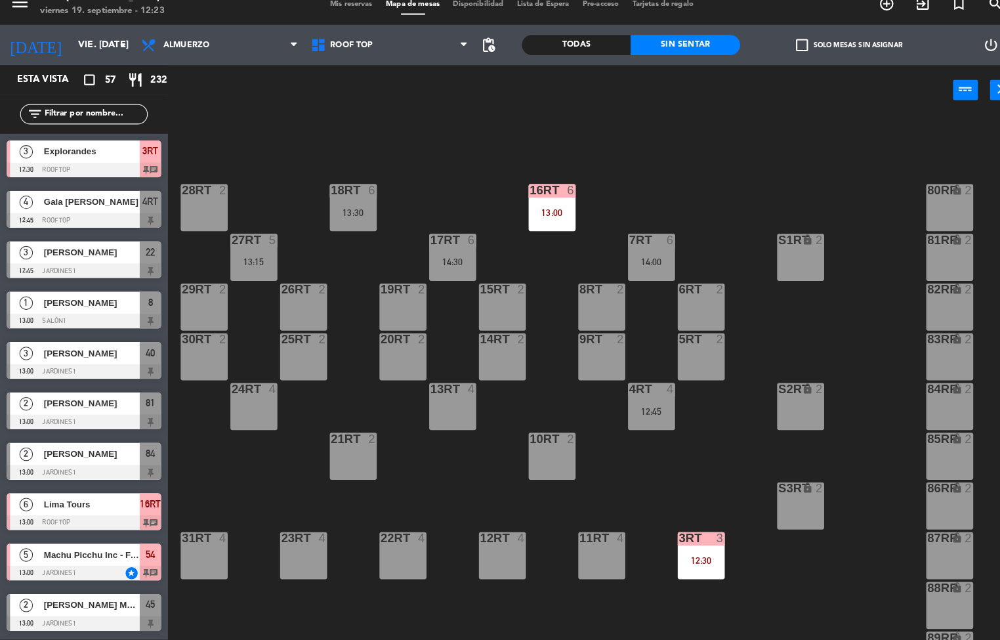
click at [270, 219] on div "18RT 6 13:30 16RT 6 13:00 28RT 2 80RR lock 2 27RT 5 13:15 7RT 6 14:00 S1RT lock…" at bounding box center [587, 384] width 826 height 512
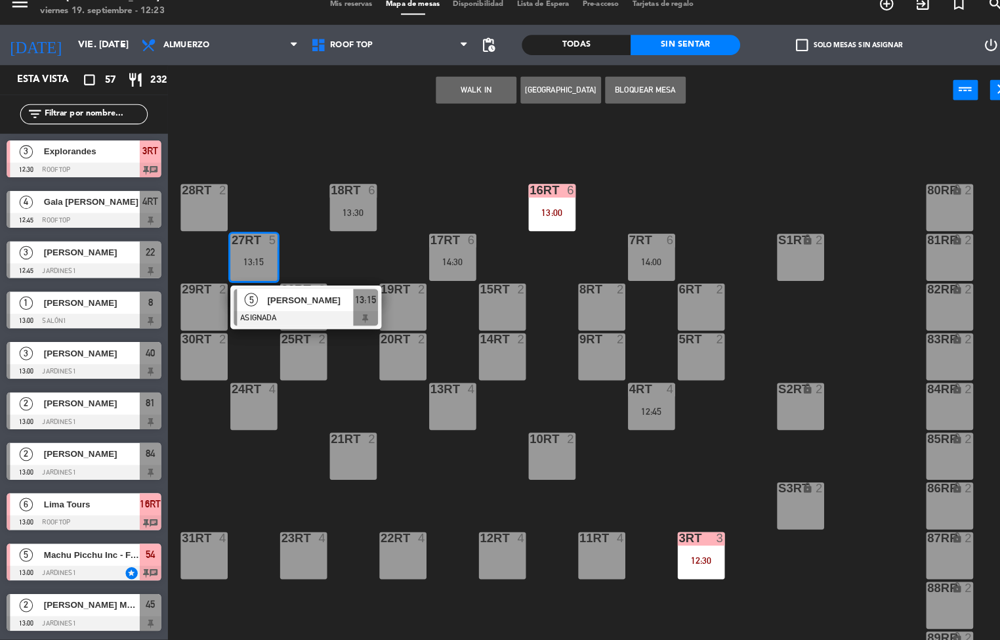
click at [257, 303] on div "5" at bounding box center [246, 308] width 28 height 22
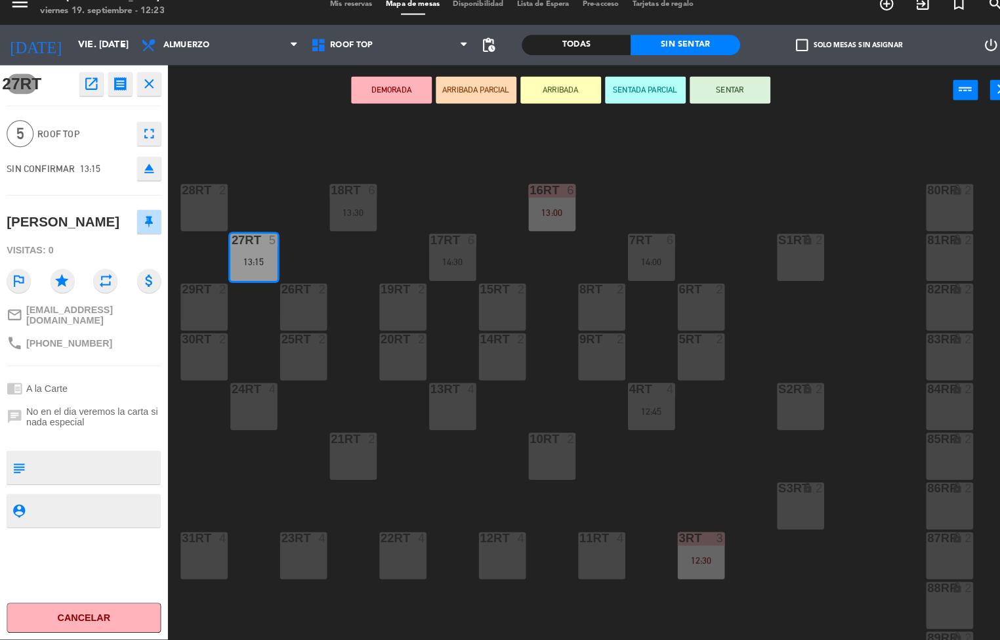
click at [223, 469] on div "18RT 6 13:30 16RT 6 13:00 28RT 2 80RR lock 2 27RT 5 13:15 7RT 6 14:00 S1RT lock…" at bounding box center [587, 384] width 826 height 512
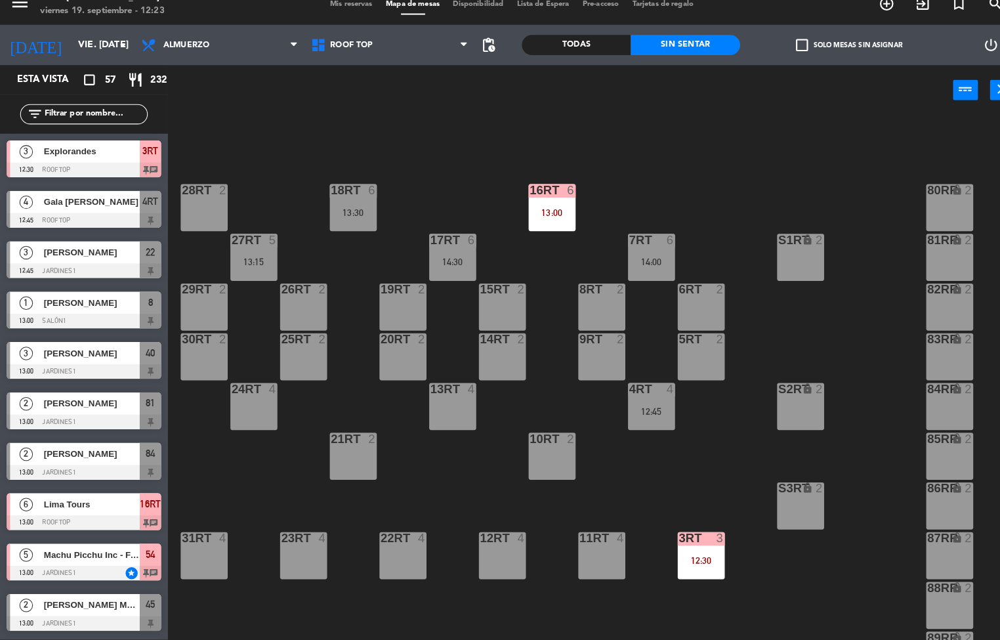
click at [449, 274] on div "14:30" at bounding box center [442, 270] width 46 height 9
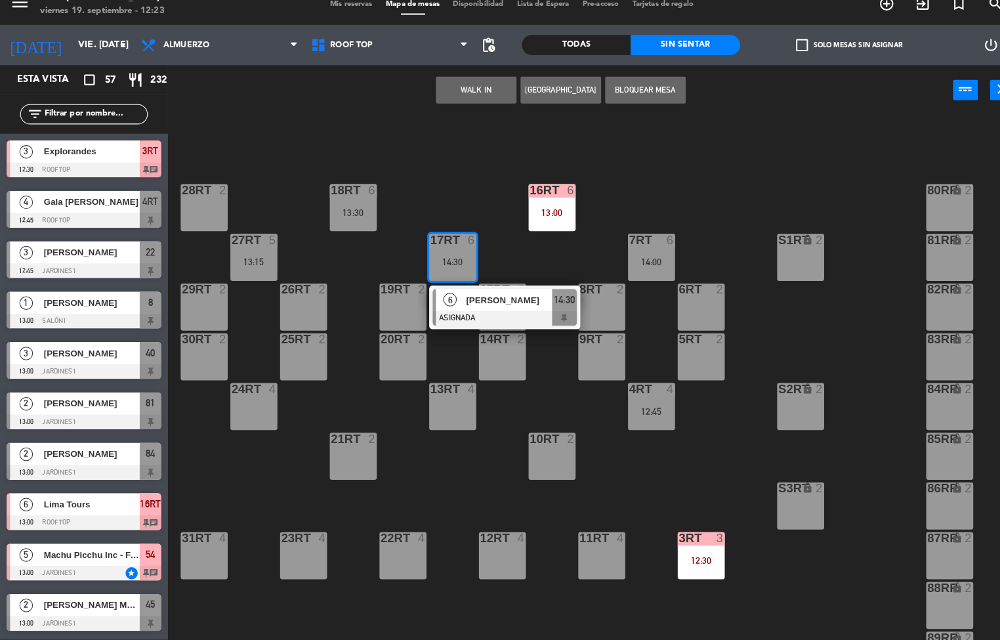
click at [465, 315] on div "[PERSON_NAME]" at bounding box center [496, 308] width 85 height 22
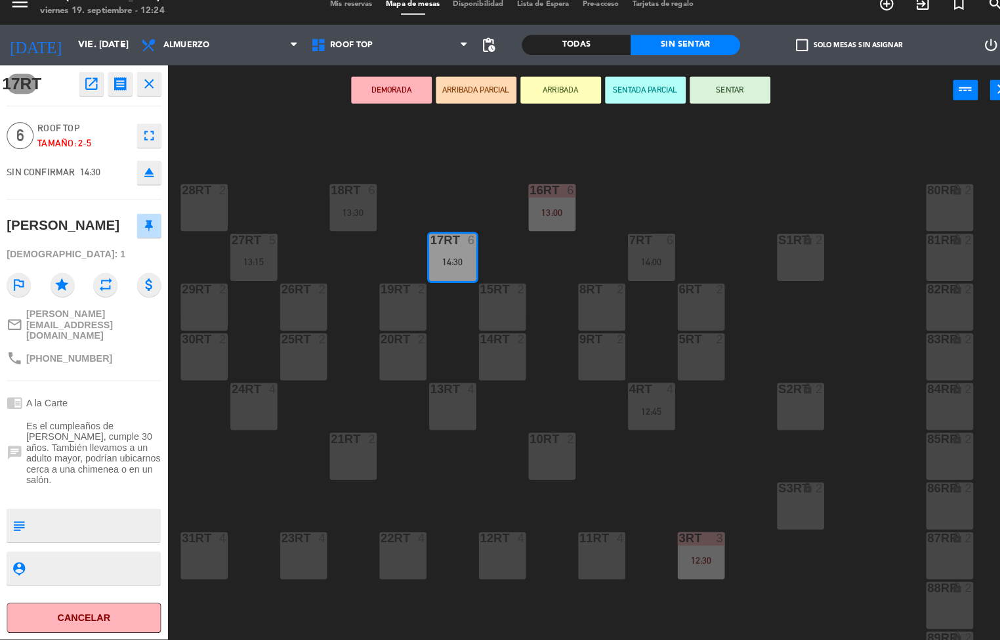
click at [673, 197] on div "18RT 6 13:30 16RT 6 13:00 28RT 2 80RR lock 2 27RT 5 13:15 7RT 6 14:00 S1RT lock…" at bounding box center [587, 384] width 826 height 512
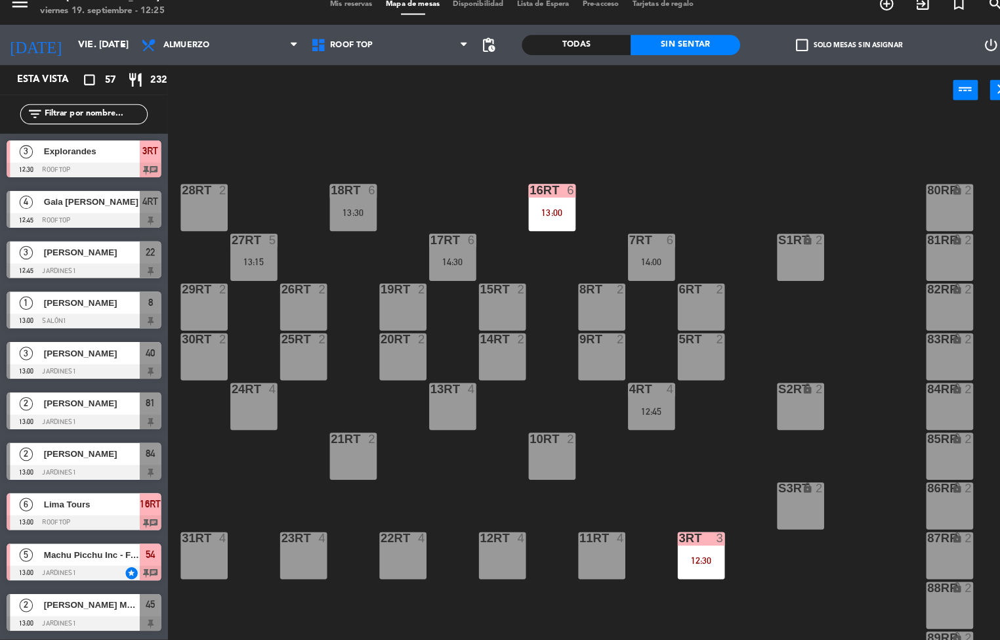
click at [537, 220] on div "13:00" at bounding box center [539, 221] width 46 height 9
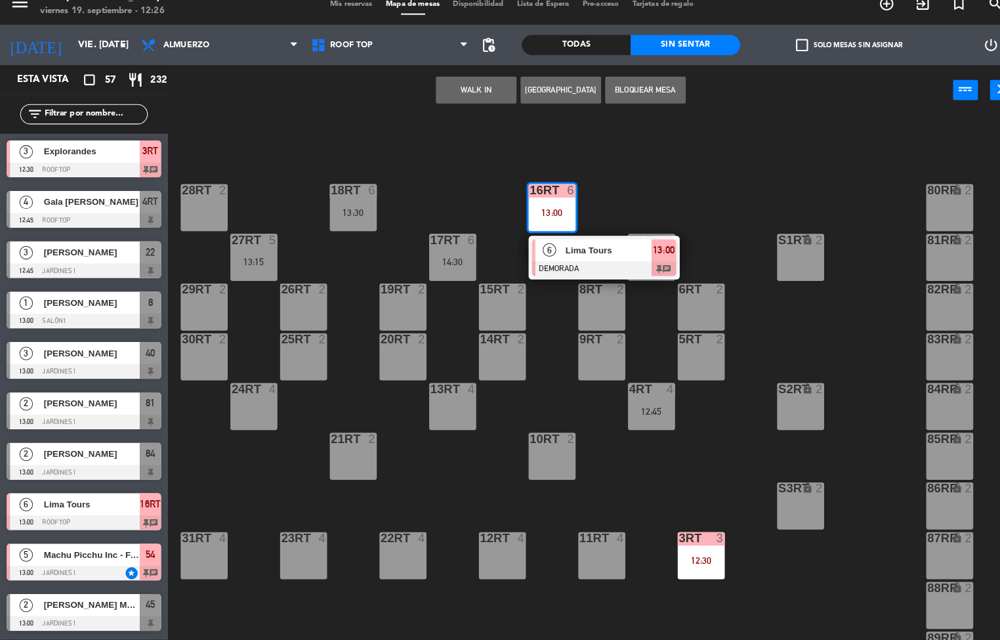
click at [581, 258] on span "Lima Tours" at bounding box center [595, 259] width 84 height 14
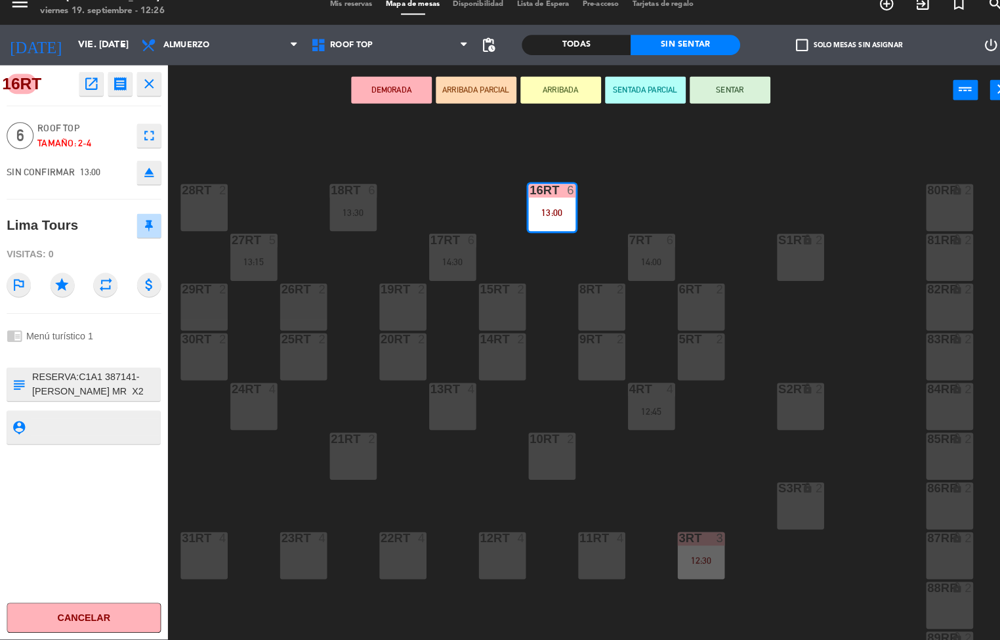
click at [744, 213] on div "18RT 6 13:30 16RT 6 13:00 28RT 2 80RR lock 2 27RT 5 13:15 7RT 6 14:00 S1RT lock…" at bounding box center [587, 384] width 826 height 512
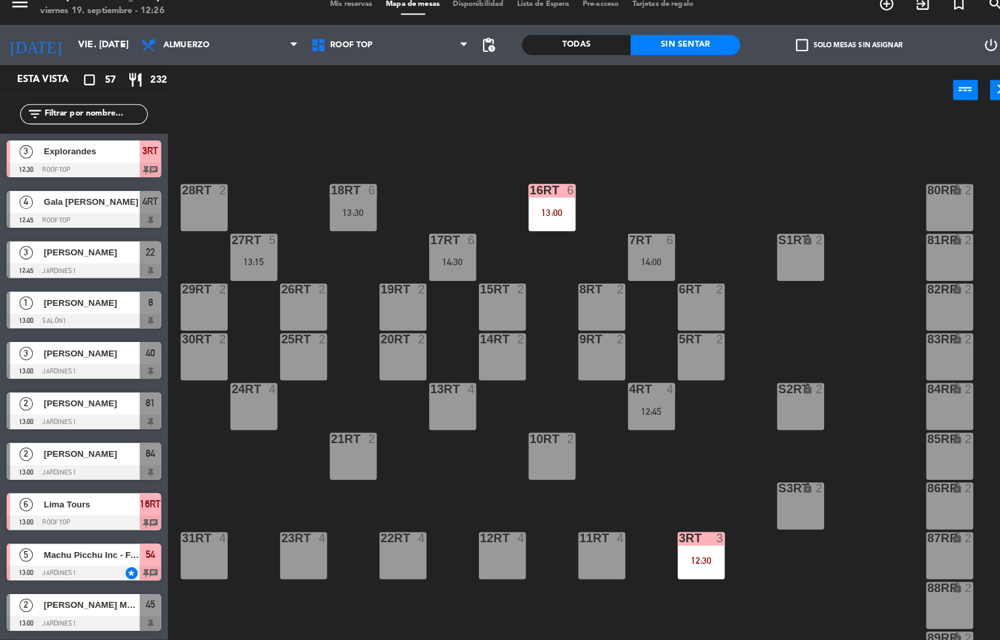
click at [678, 541] on div at bounding box center [685, 540] width 22 height 12
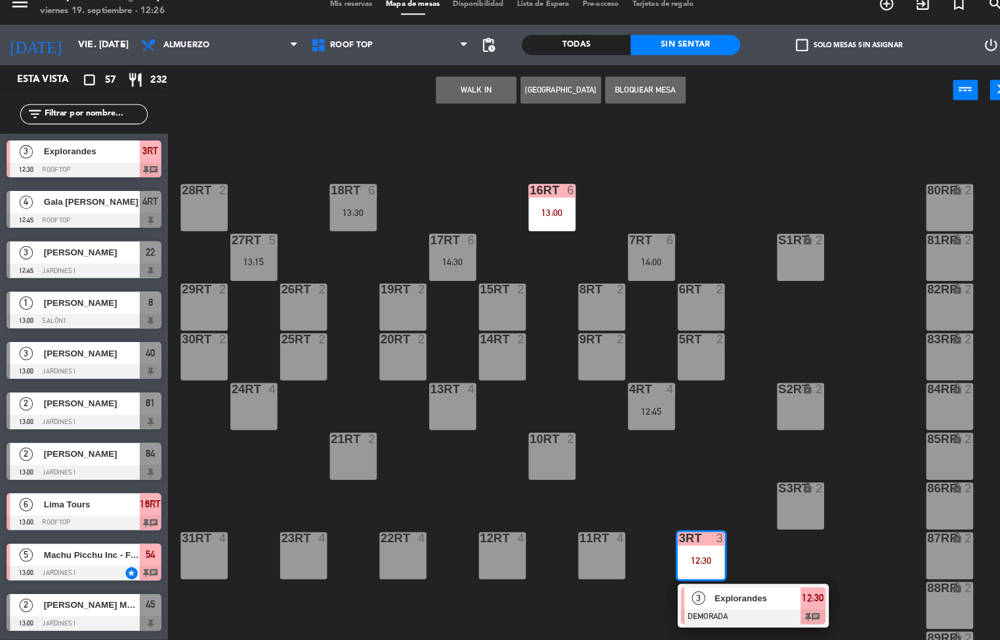
click at [727, 598] on span "Explorandes" at bounding box center [740, 599] width 84 height 14
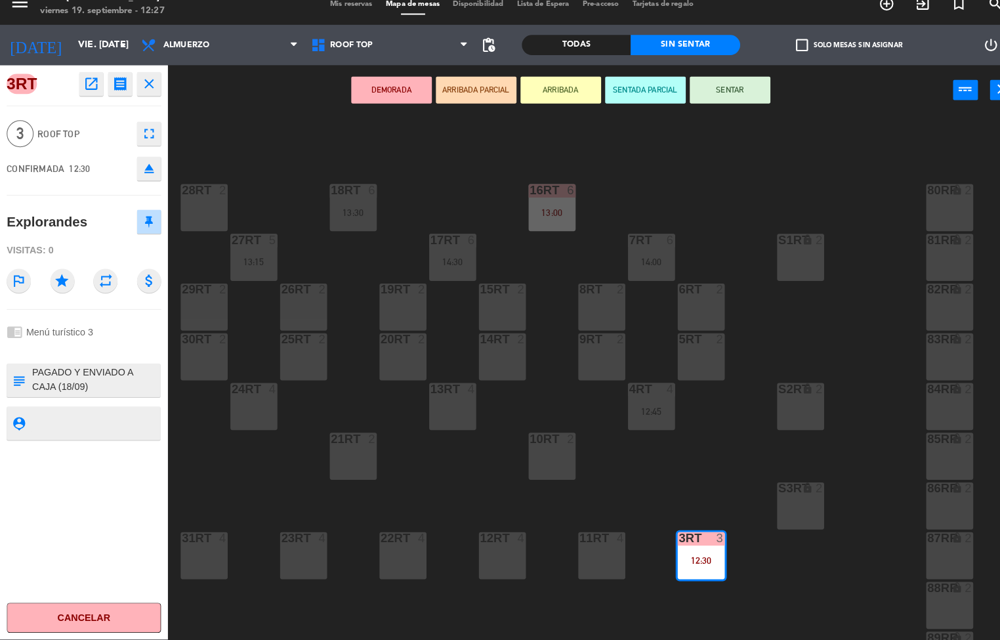
click at [715, 487] on div "18RT 6 13:30 16RT 6 13:00 28RT 2 80RR lock 2 27RT 5 13:15 7RT 6 14:00 S1RT lock…" at bounding box center [587, 384] width 826 height 512
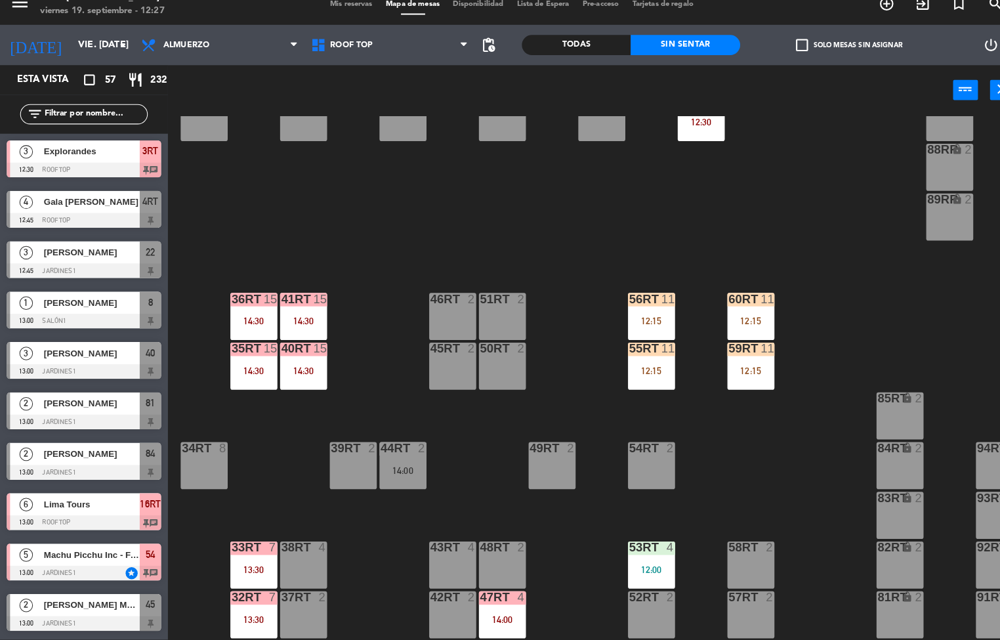
scroll to position [486, 0]
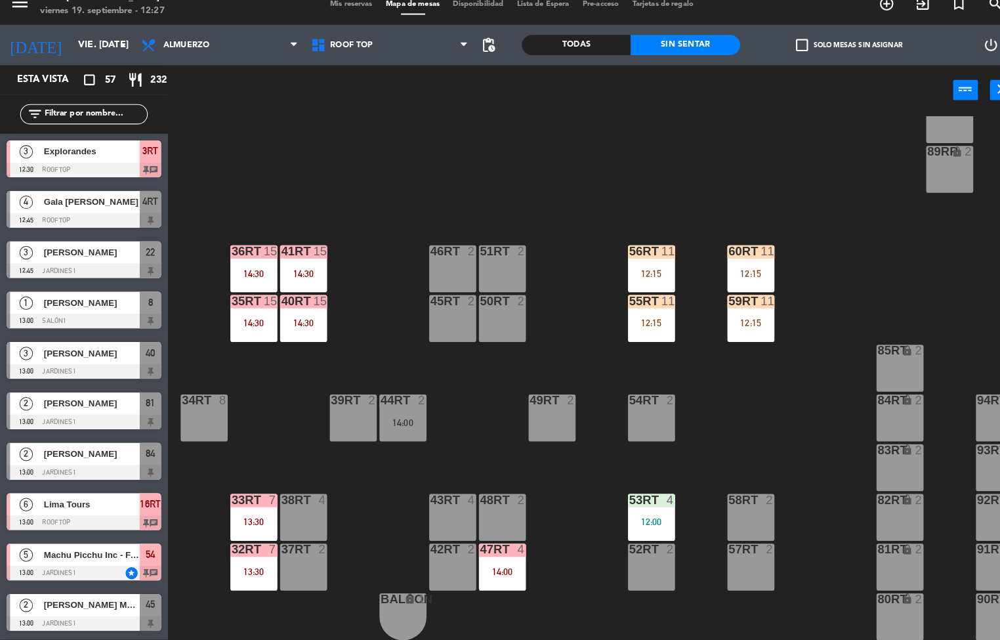
click at [250, 520] on div "13:30" at bounding box center [248, 524] width 46 height 9
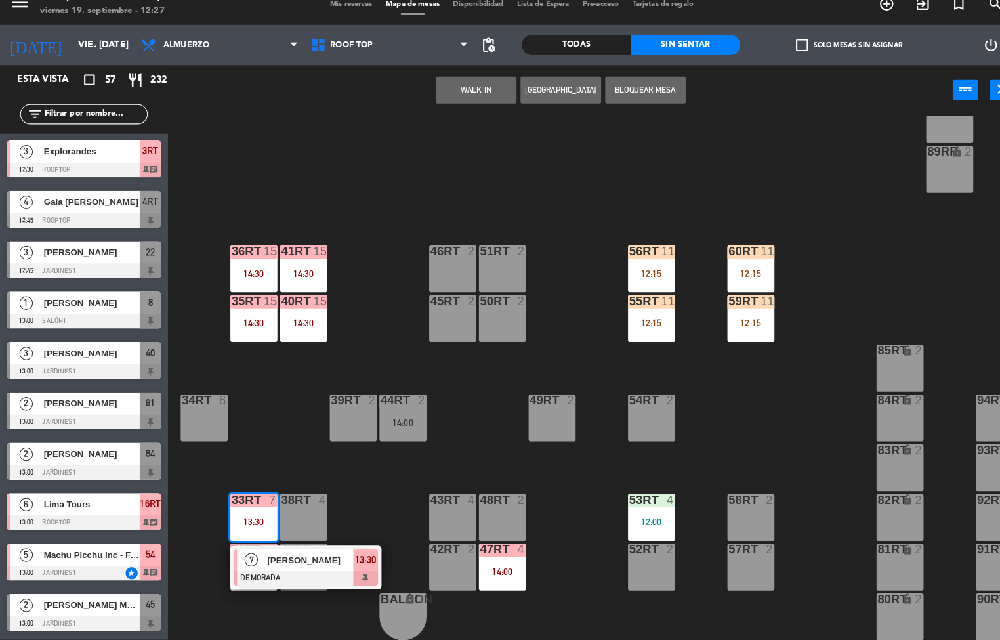
click at [373, 489] on div "18RT 6 13:30 16RT 6 13:00 28RT 2 80RR lock 2 27RT 5 13:15 7RT 6 14:00 S1RT lock…" at bounding box center [587, 384] width 826 height 512
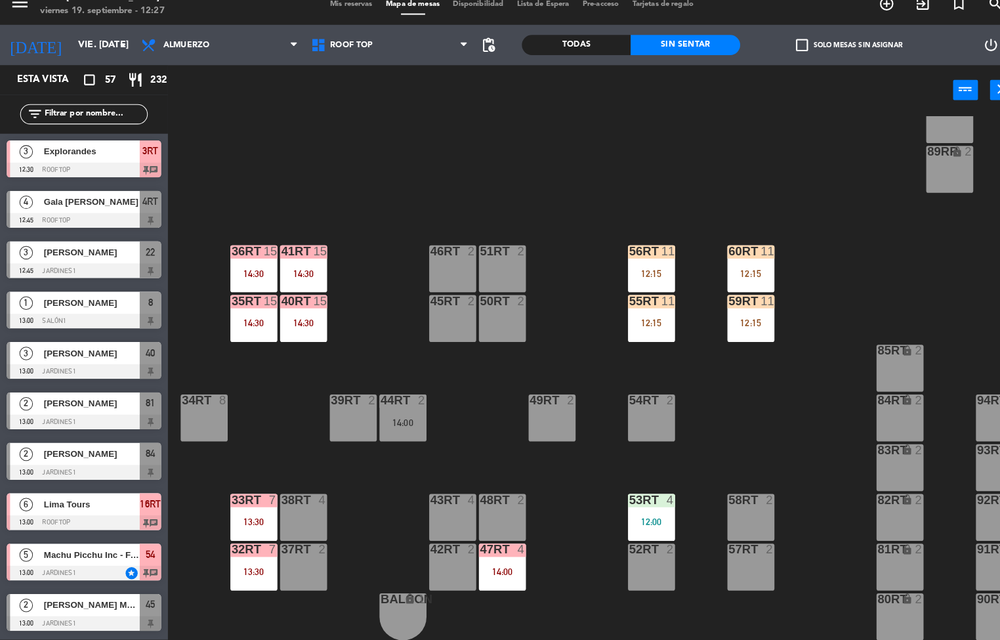
click at [308, 325] on div "14:30" at bounding box center [297, 329] width 46 height 9
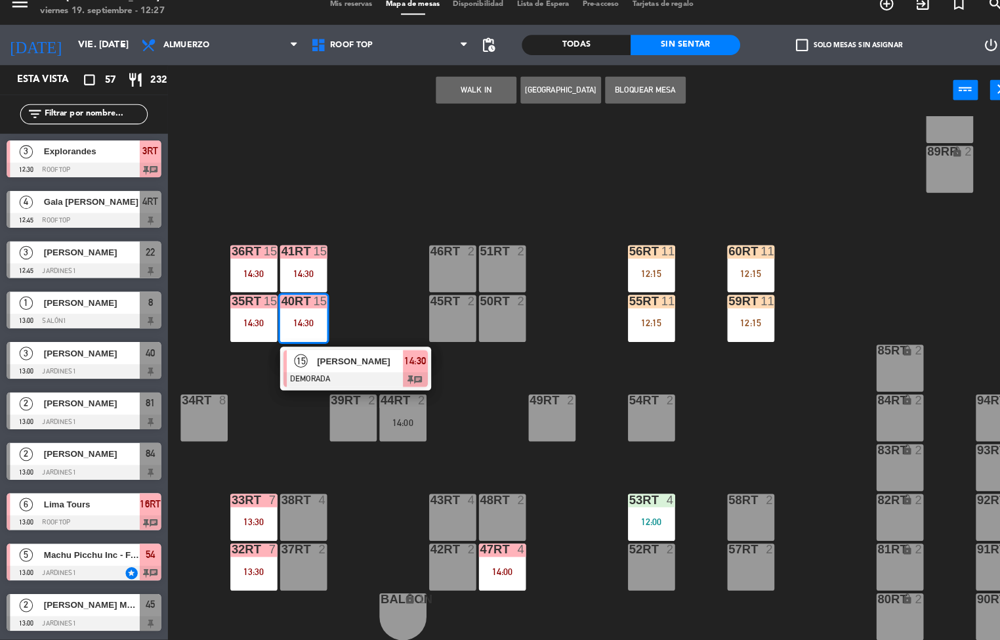
click at [357, 360] on span "[PERSON_NAME]" at bounding box center [352, 367] width 84 height 14
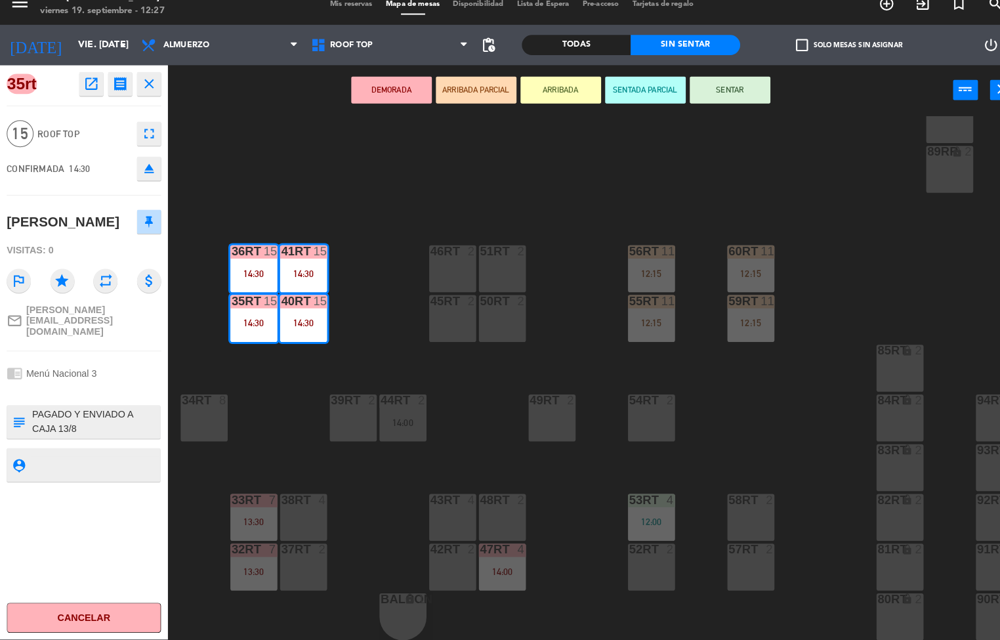
click at [89, 94] on icon "open_in_new" at bounding box center [89, 97] width 16 height 16
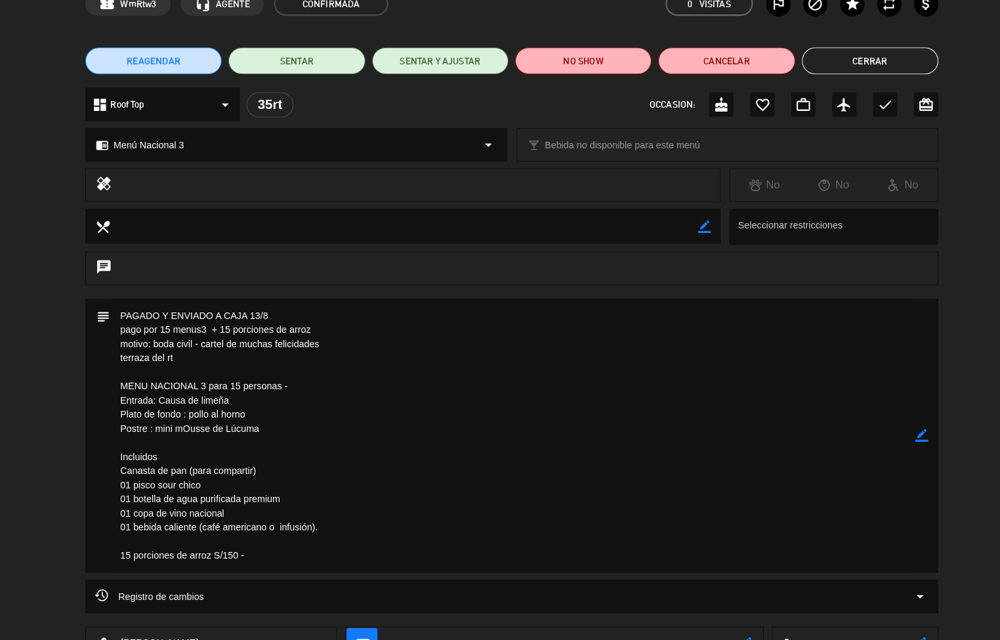
scroll to position [58, 0]
click at [864, 77] on button "Cerrar" at bounding box center [850, 73] width 133 height 26
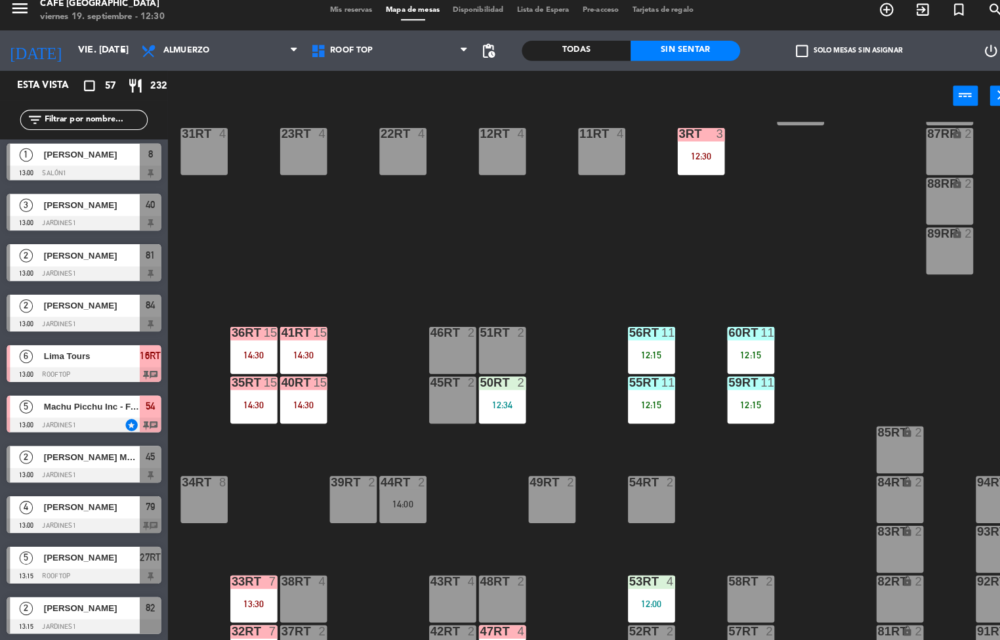
scroll to position [404, 4]
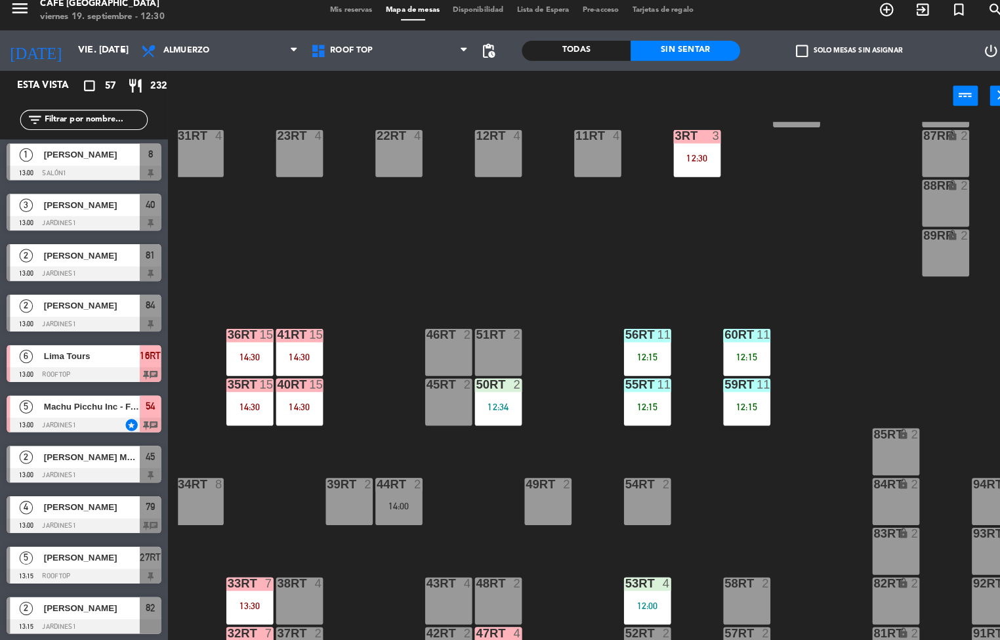
click at [498, 398] on div "50RT 2 12:34" at bounding box center [487, 402] width 46 height 46
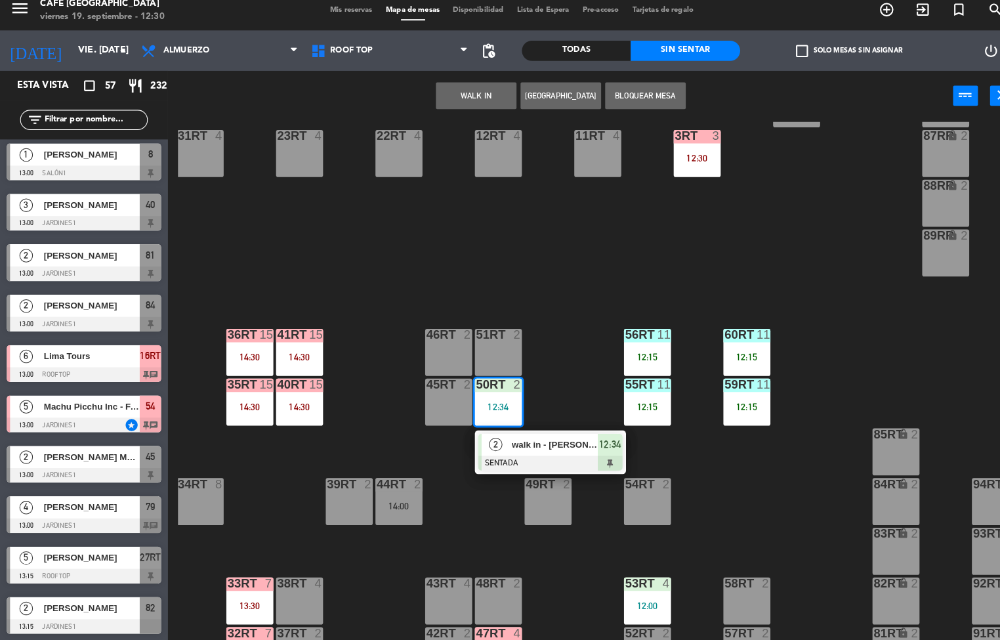
click at [548, 436] on span "walk in - [PERSON_NAME]" at bounding box center [542, 443] width 84 height 14
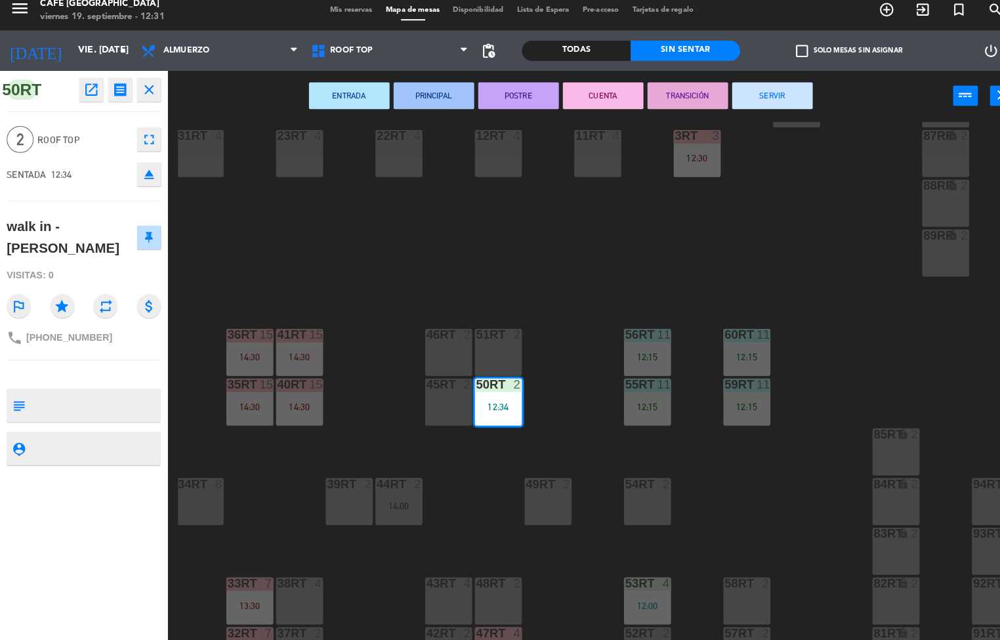
click at [560, 354] on div "18RT 6 13:30 16RT 6 13:00 28RT 2 80RR lock 2 27RT 5 13:15 7RT 6 14:00 S1RT lock…" at bounding box center [587, 384] width 826 height 512
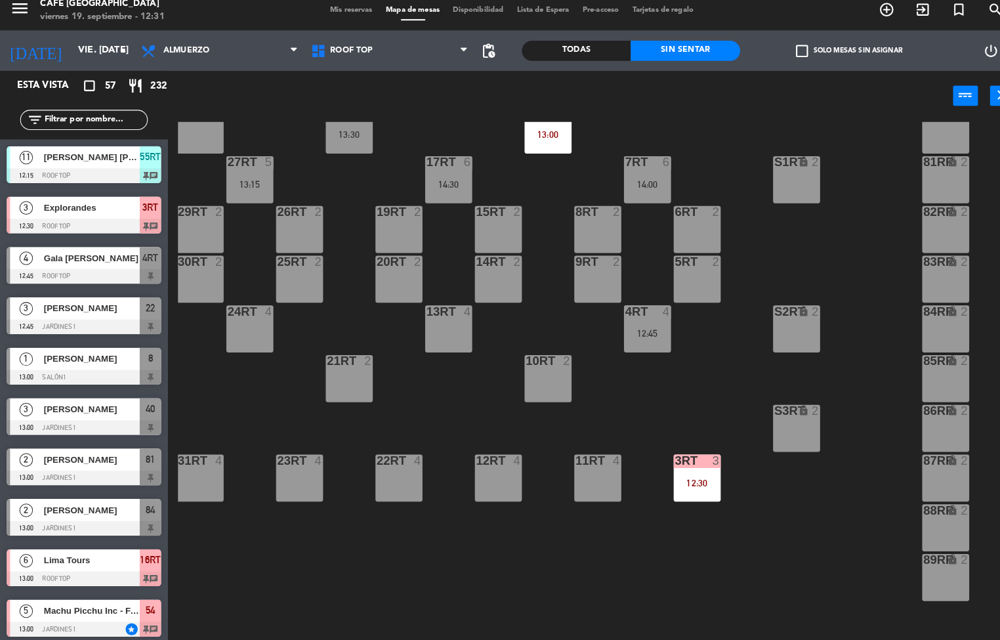
scroll to position [0, 4]
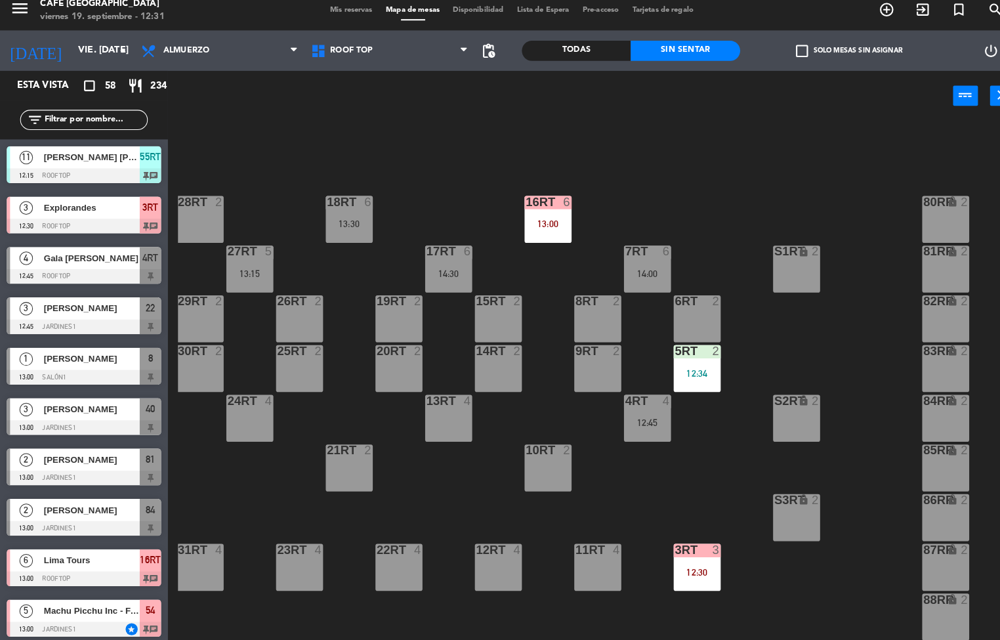
click at [687, 376] on div "12:34" at bounding box center [681, 373] width 46 height 9
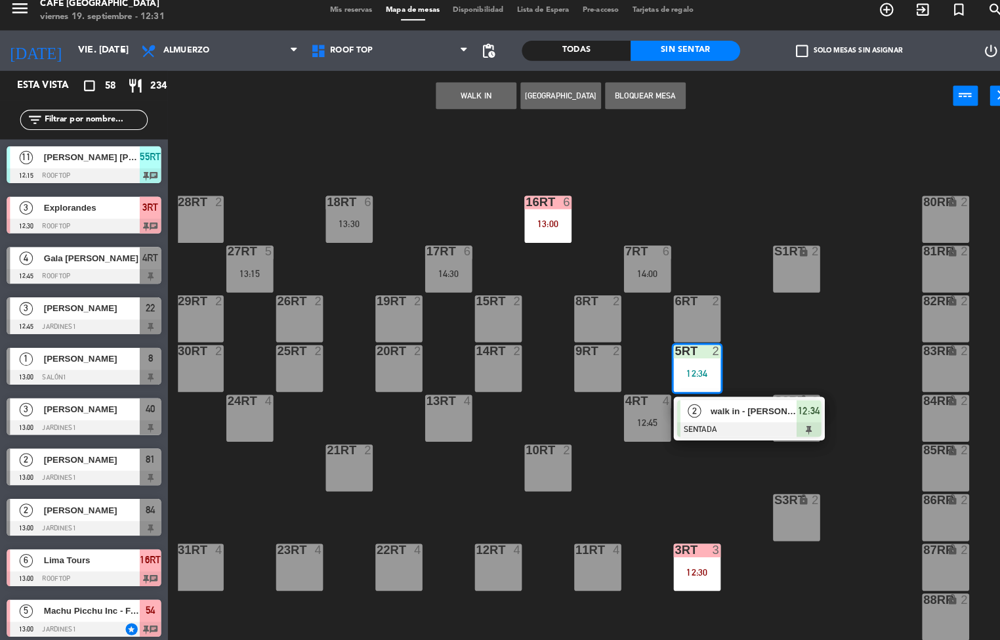
click at [724, 409] on span "walk in - [PERSON_NAME]" at bounding box center [736, 411] width 84 height 14
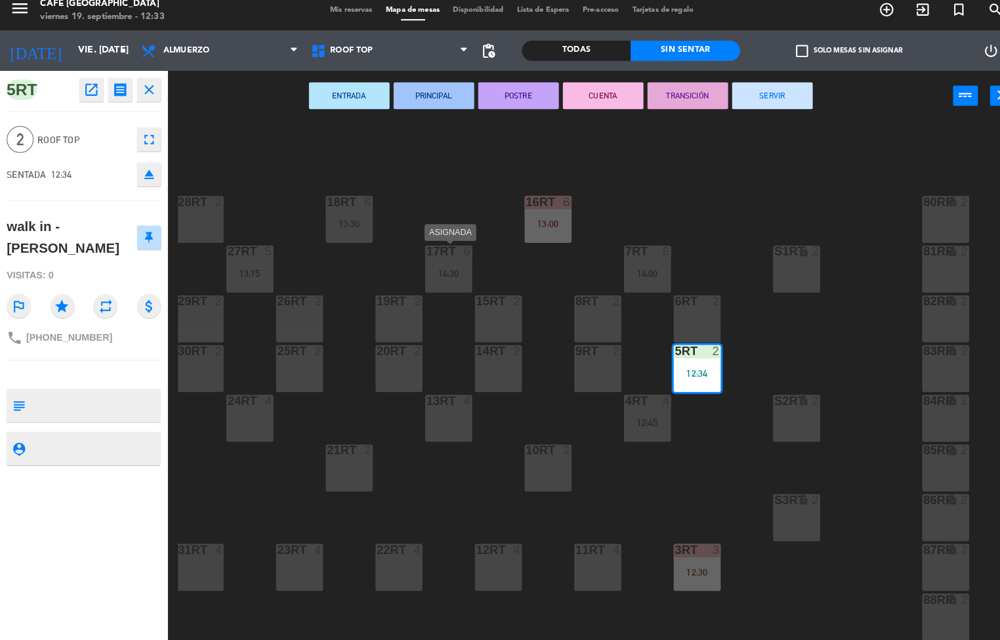
click at [459, 180] on div "18RT 6 13:30 16RT 6 13:00 28RT 2 80RR lock 2 27RT 5 13:15 7RT 6 14:00 S1RT lock…" at bounding box center [587, 384] width 826 height 512
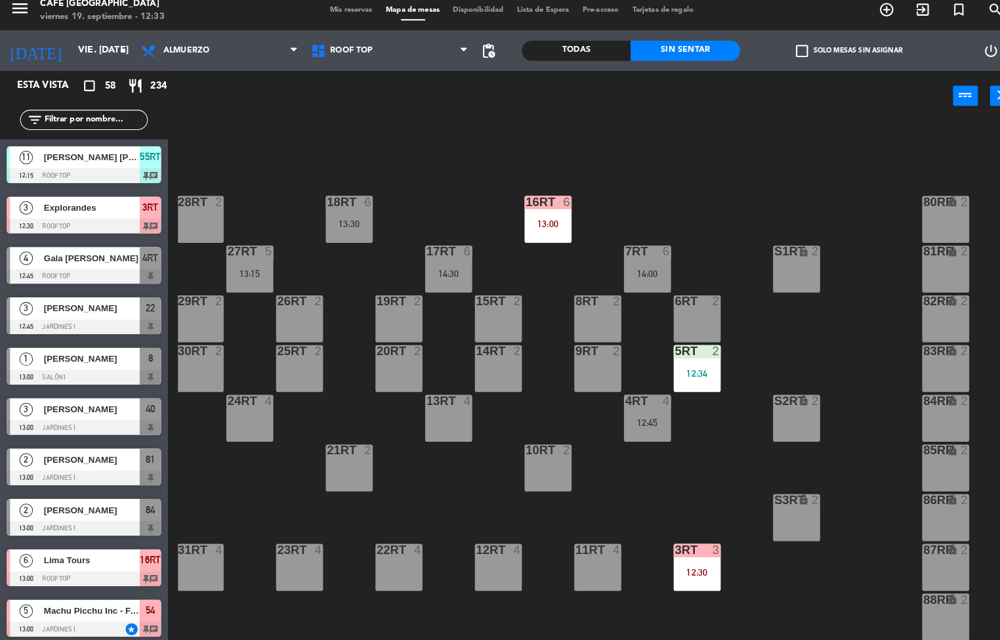
click at [347, 228] on div "13:30" at bounding box center [341, 227] width 46 height 9
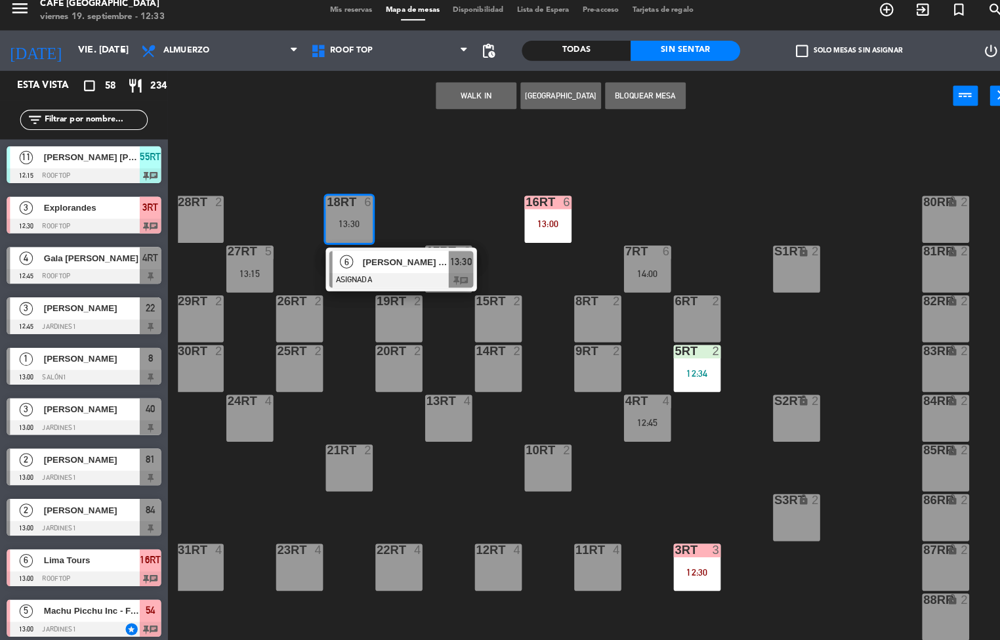
click at [386, 264] on span "[PERSON_NAME] de [PERSON_NAME]" at bounding box center [396, 265] width 84 height 14
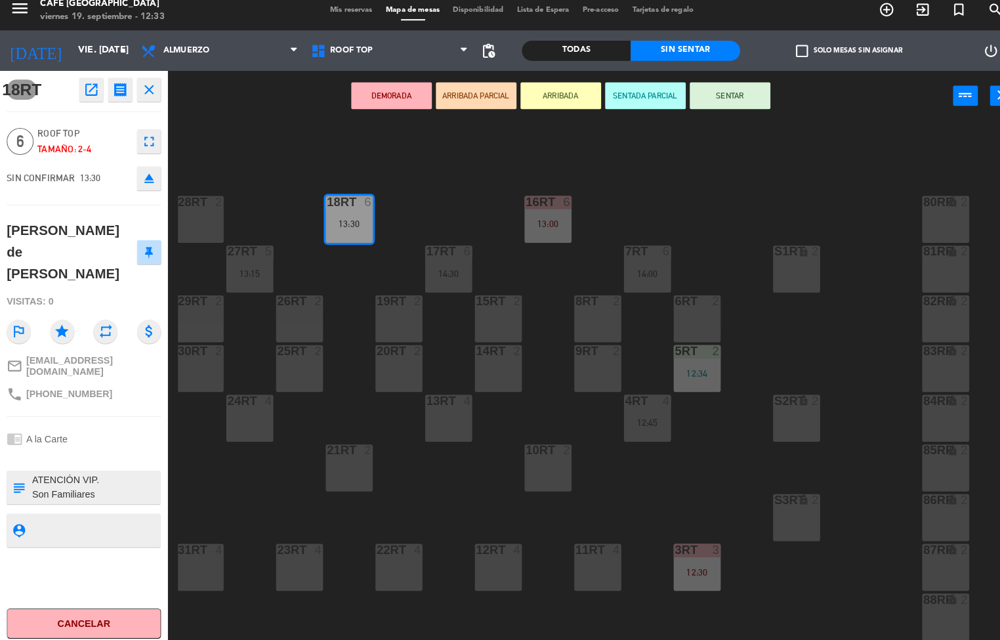
click at [447, 182] on div "18RT 6 13:30 16RT 6 13:00 28RT 2 80RR lock 2 27RT 5 13:15 7RT 6 14:00 S1RT lock…" at bounding box center [587, 384] width 826 height 512
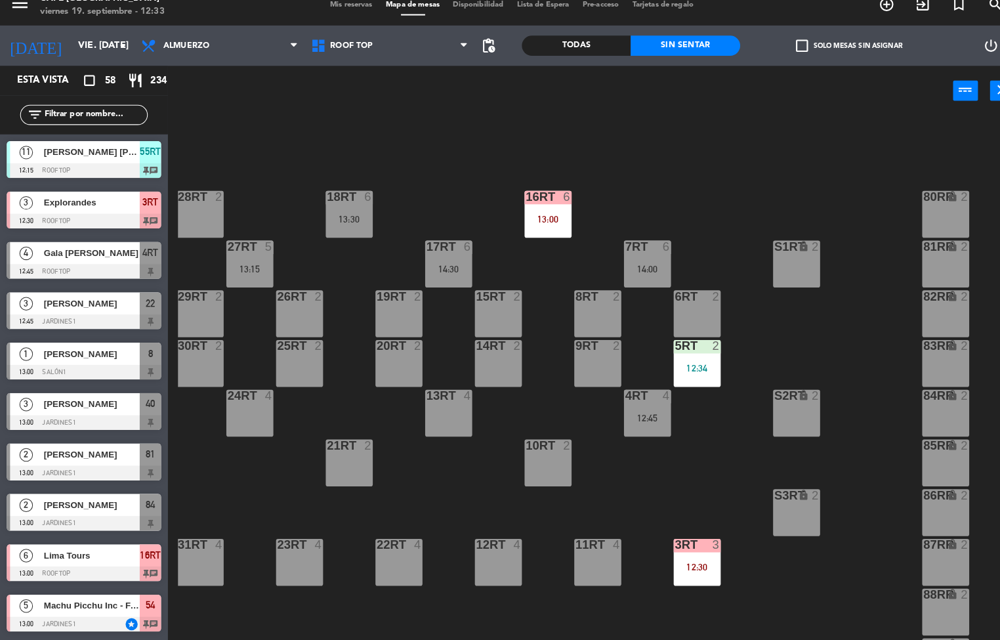
scroll to position [1, 0]
